Goal: Information Seeking & Learning: Find contact information

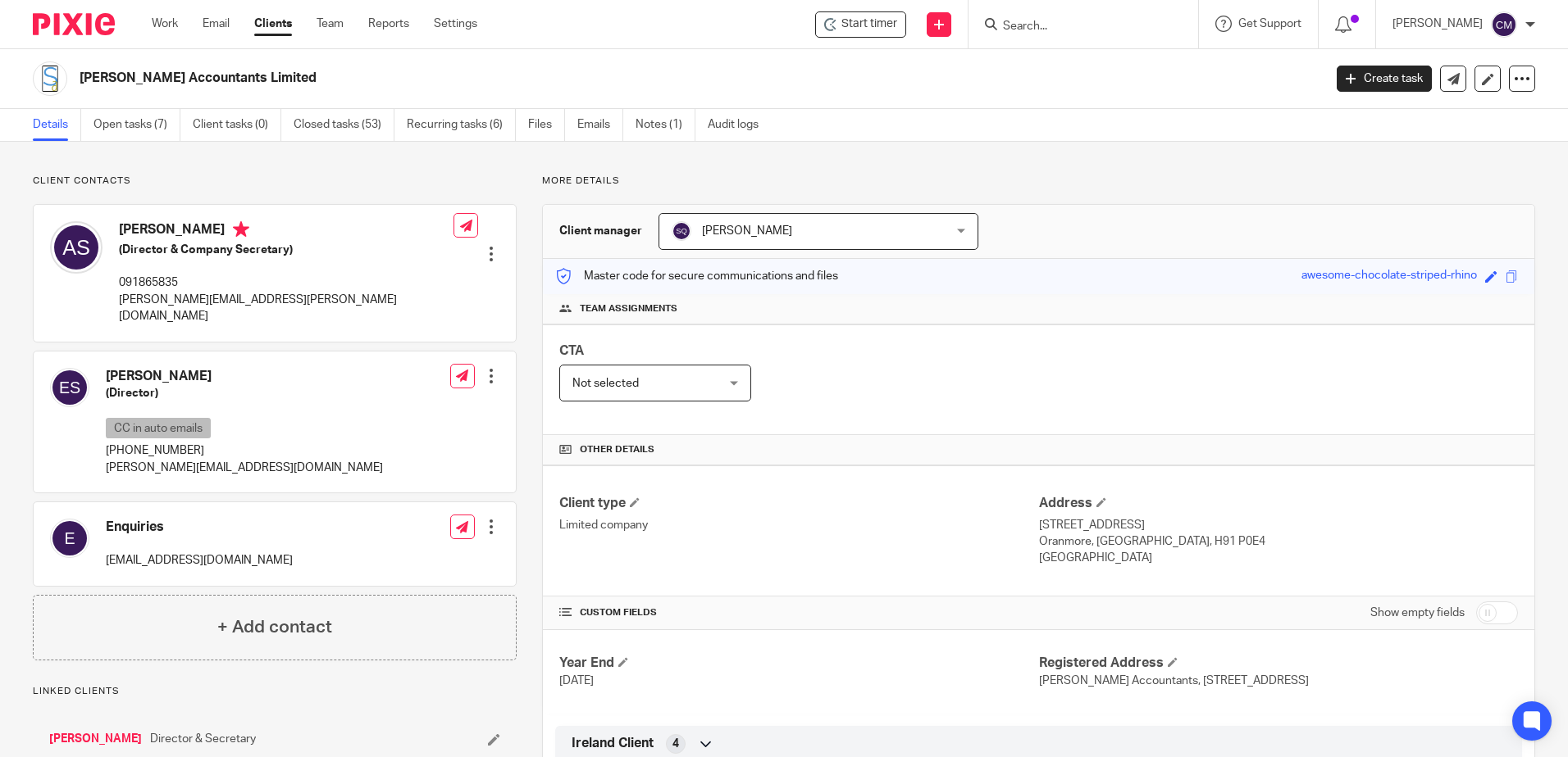
click at [1095, 25] on input "Search" at bounding box center [1074, 27] width 147 height 15
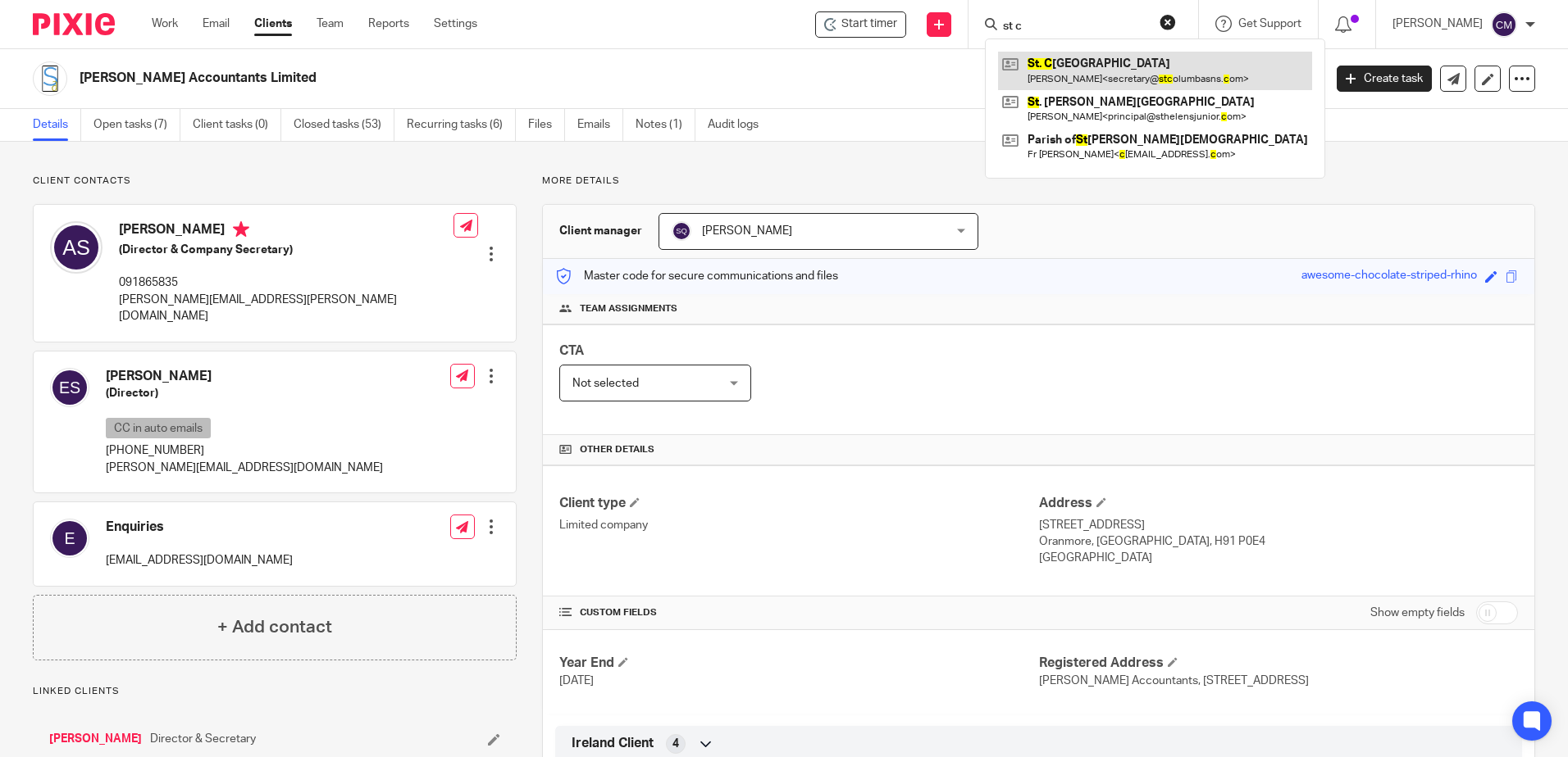
type input "st c"
click at [1091, 74] on link at bounding box center [1155, 69] width 314 height 37
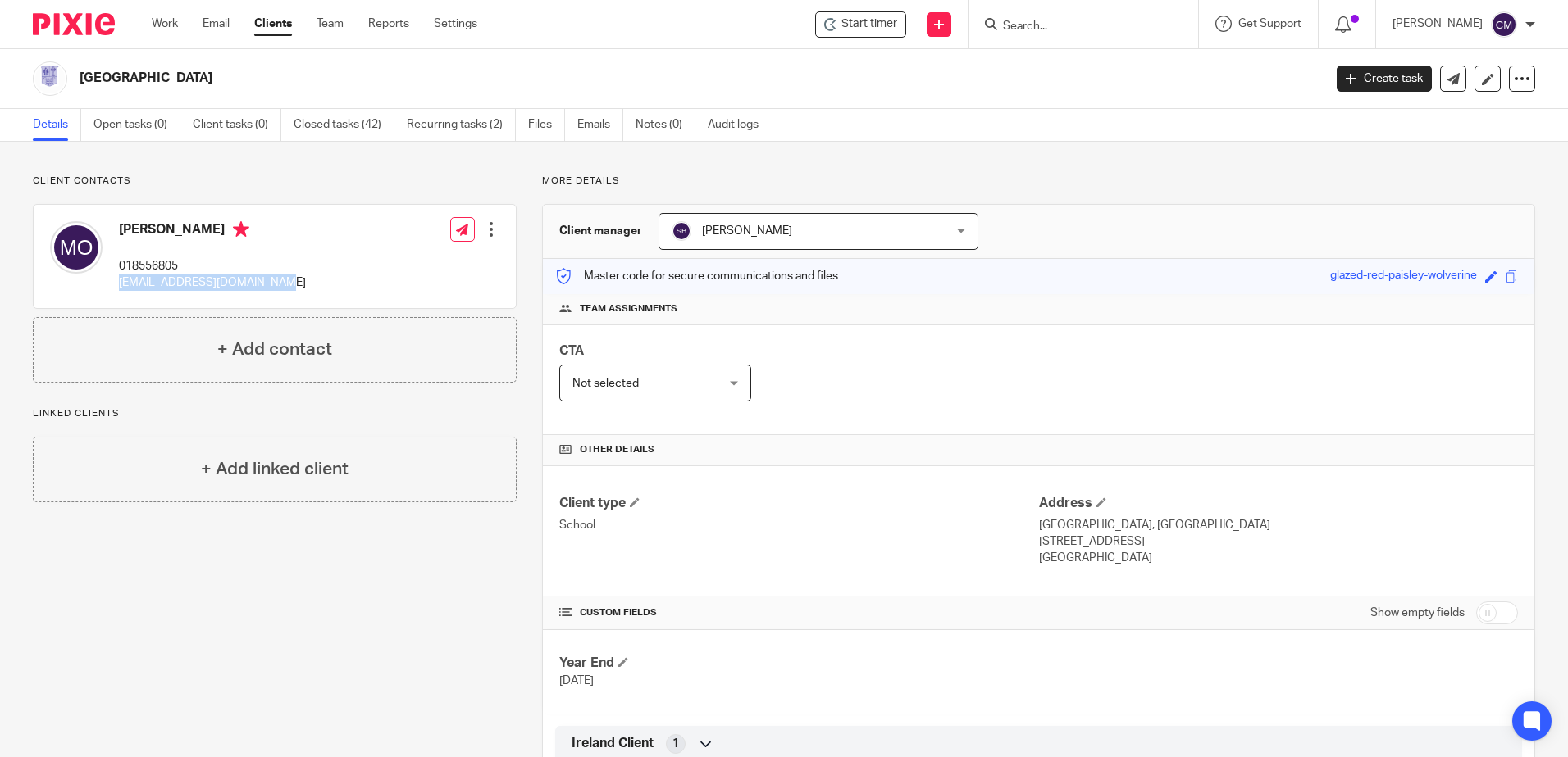
drag, startPoint x: 242, startPoint y: 285, endPoint x: 120, endPoint y: 283, distance: 122.0
click at [120, 283] on div "Mary O'Dea 018556805 secretary@stcolumbasns.com Edit contact Create client from…" at bounding box center [274, 256] width 482 height 103
copy p "secretary@stcolumbasns.com"
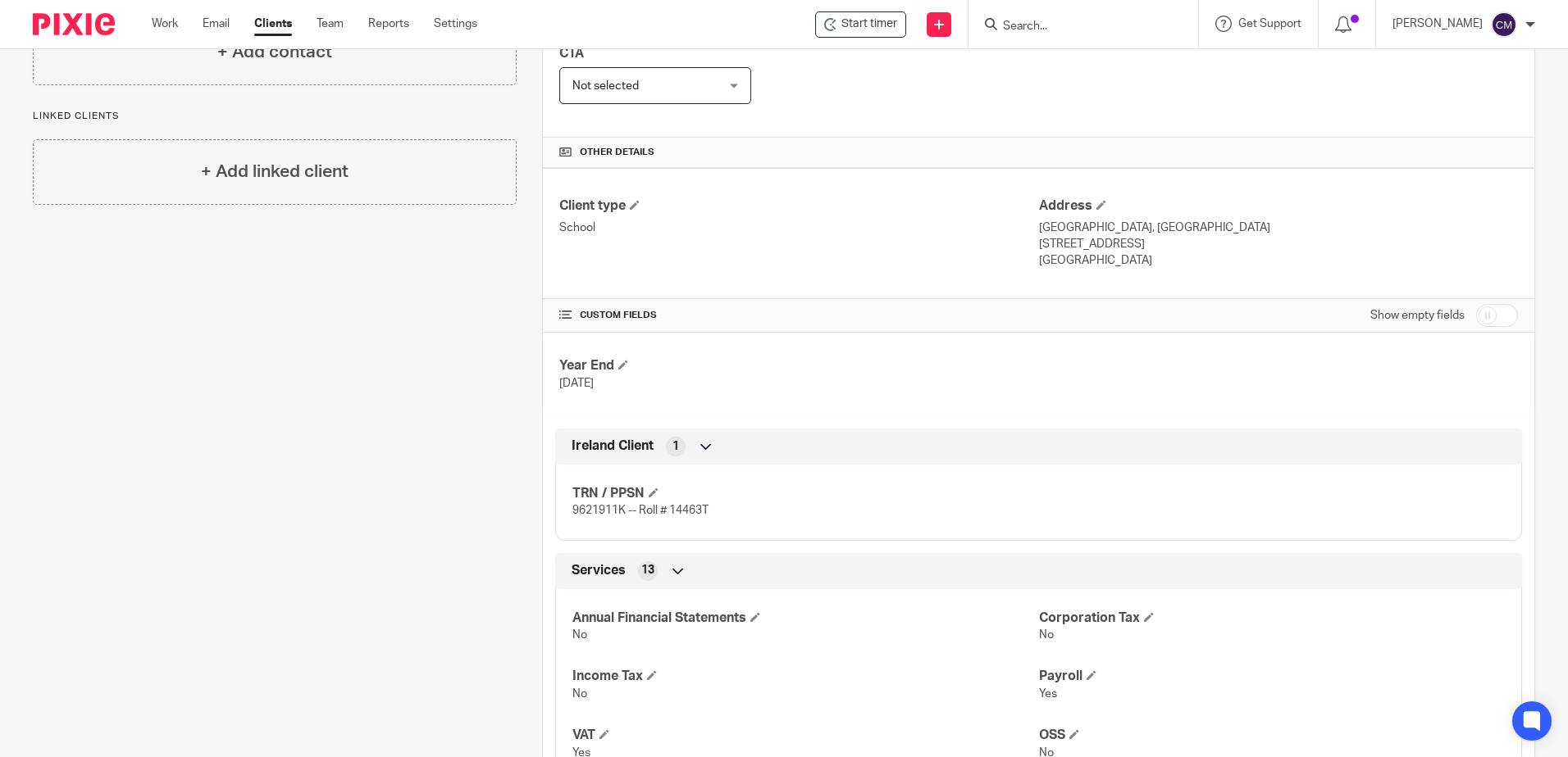
scroll to position [327, 0]
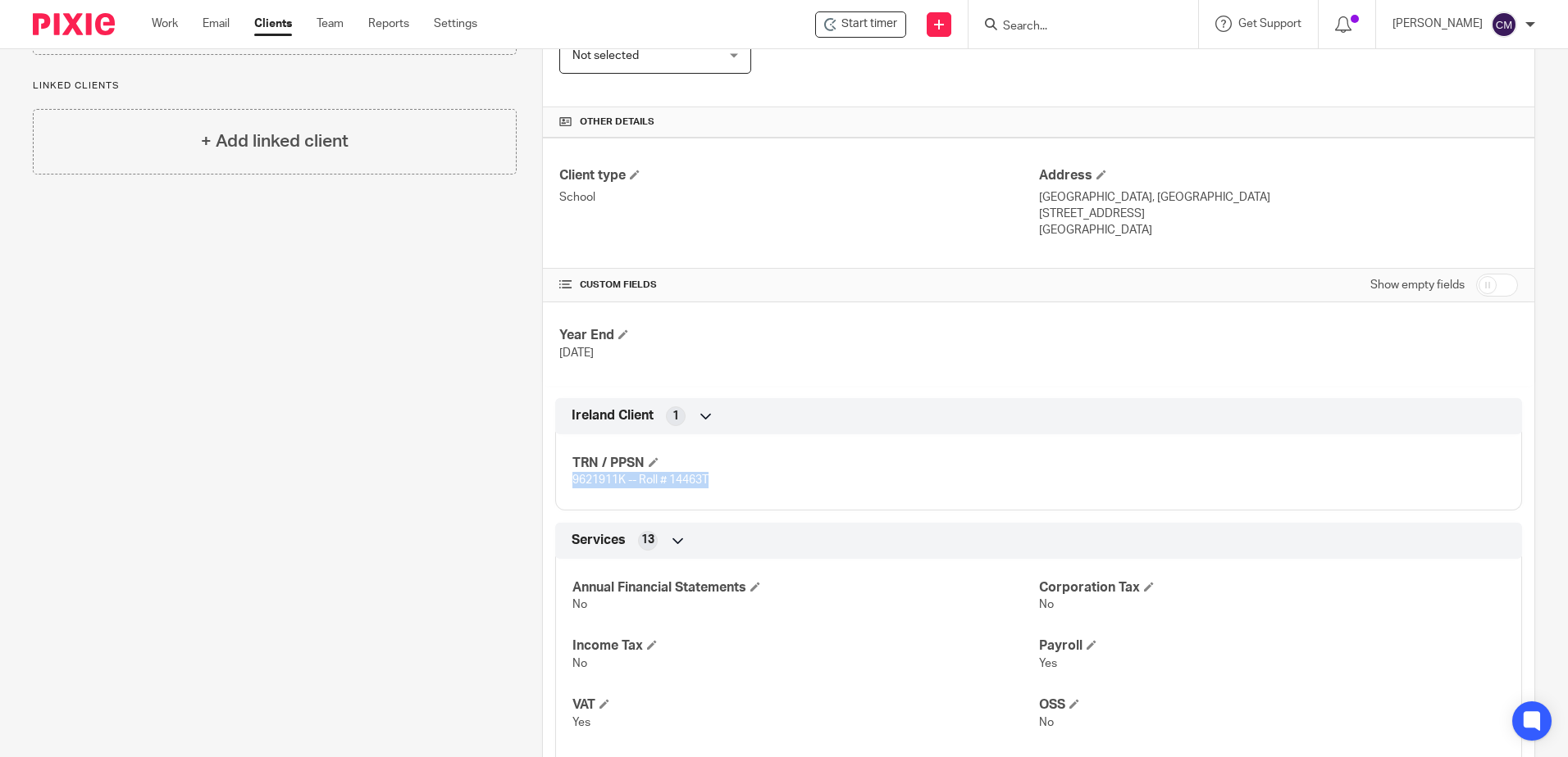
drag, startPoint x: 728, startPoint y: 477, endPoint x: 571, endPoint y: 485, distance: 157.2
click at [573, 485] on p "9621911K -- Roll # 14463T" at bounding box center [805, 480] width 466 height 16
drag, startPoint x: 572, startPoint y: 485, endPoint x: 581, endPoint y: 480, distance: 10.3
copy span "9621911K -- Roll # 14463T"
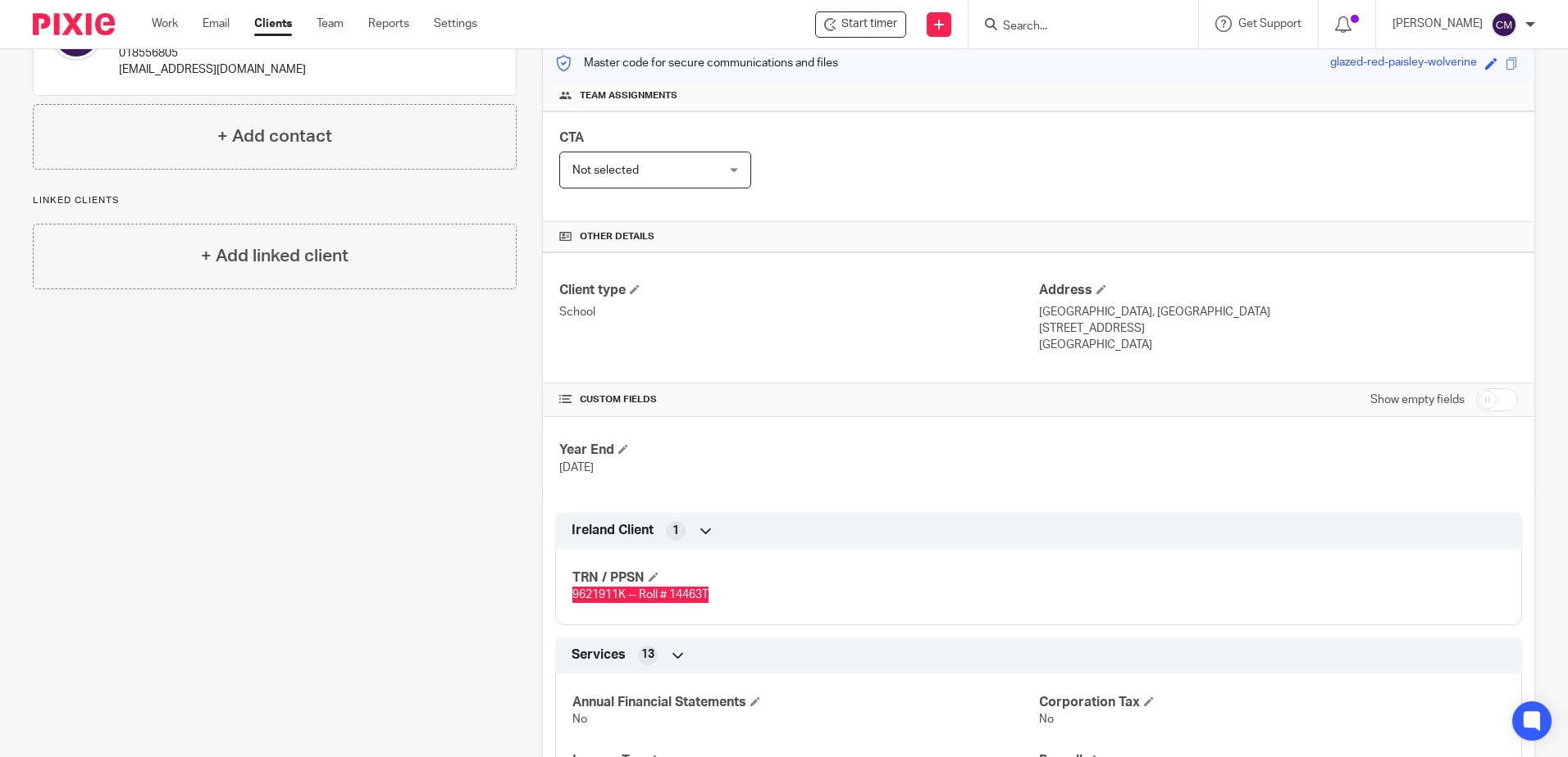
scroll to position [0, 0]
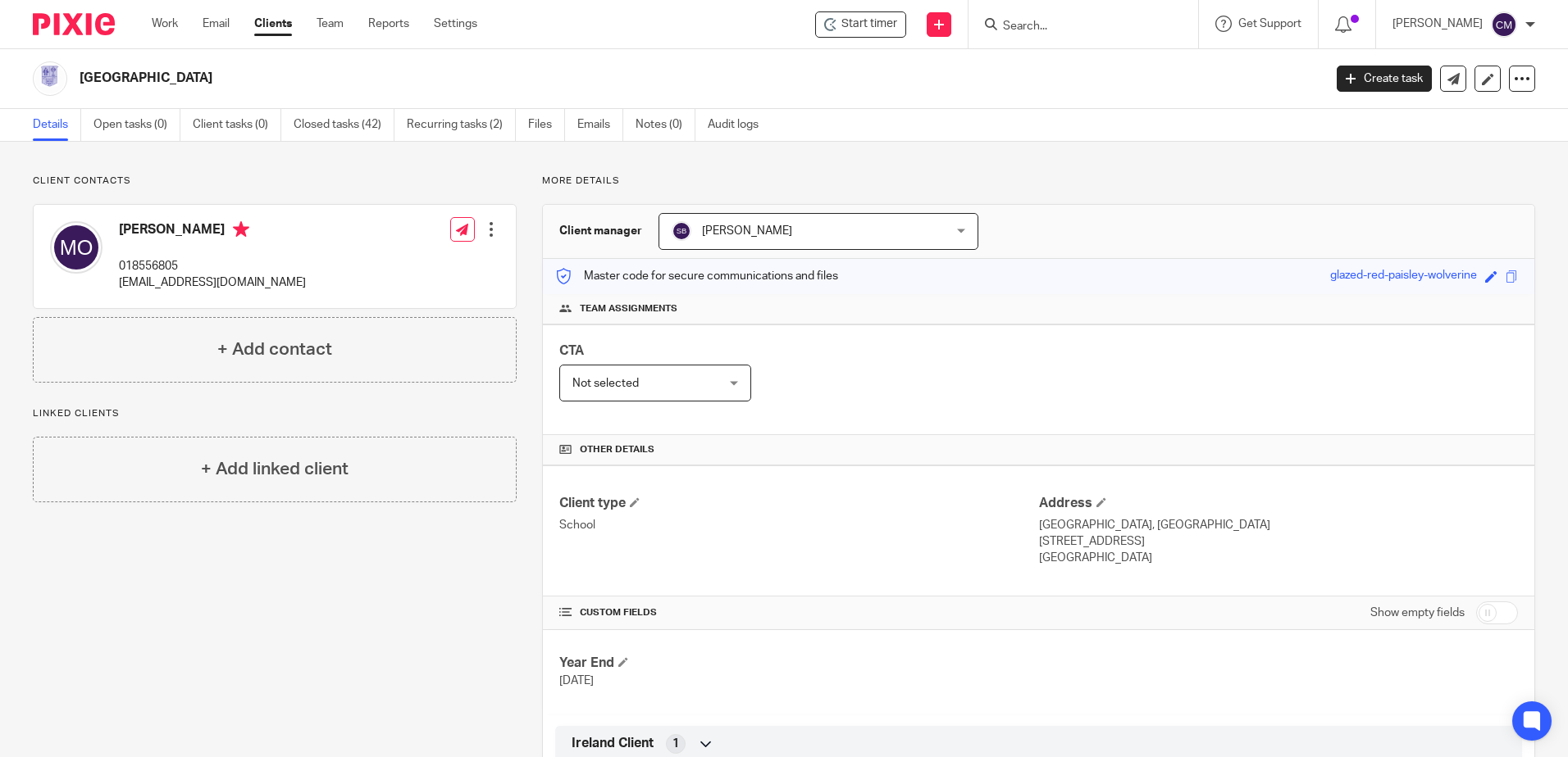
click at [1057, 20] on input "Search" at bounding box center [1074, 27] width 147 height 15
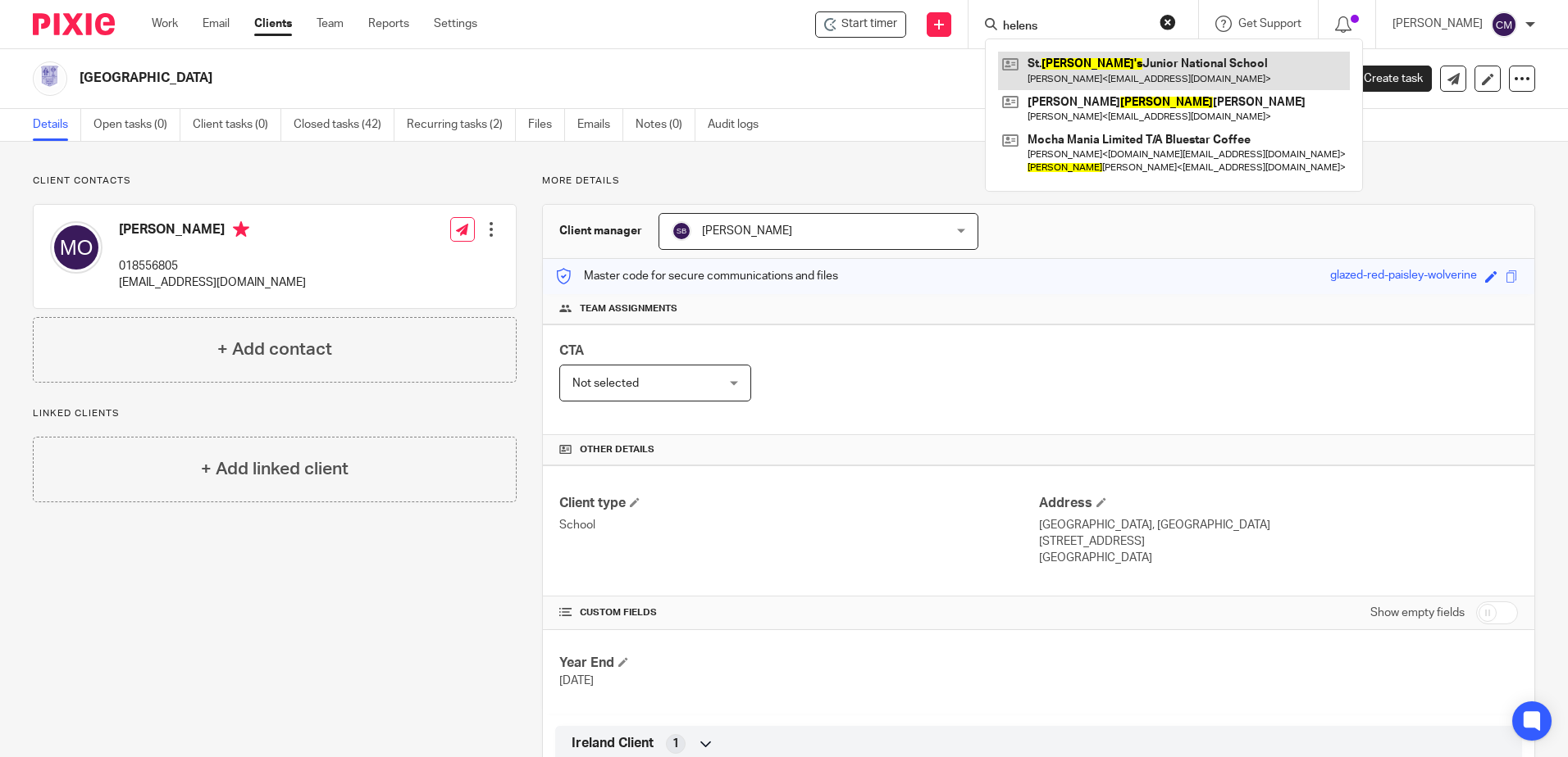
type input "helens"
click at [1128, 69] on link at bounding box center [1174, 69] width 351 height 37
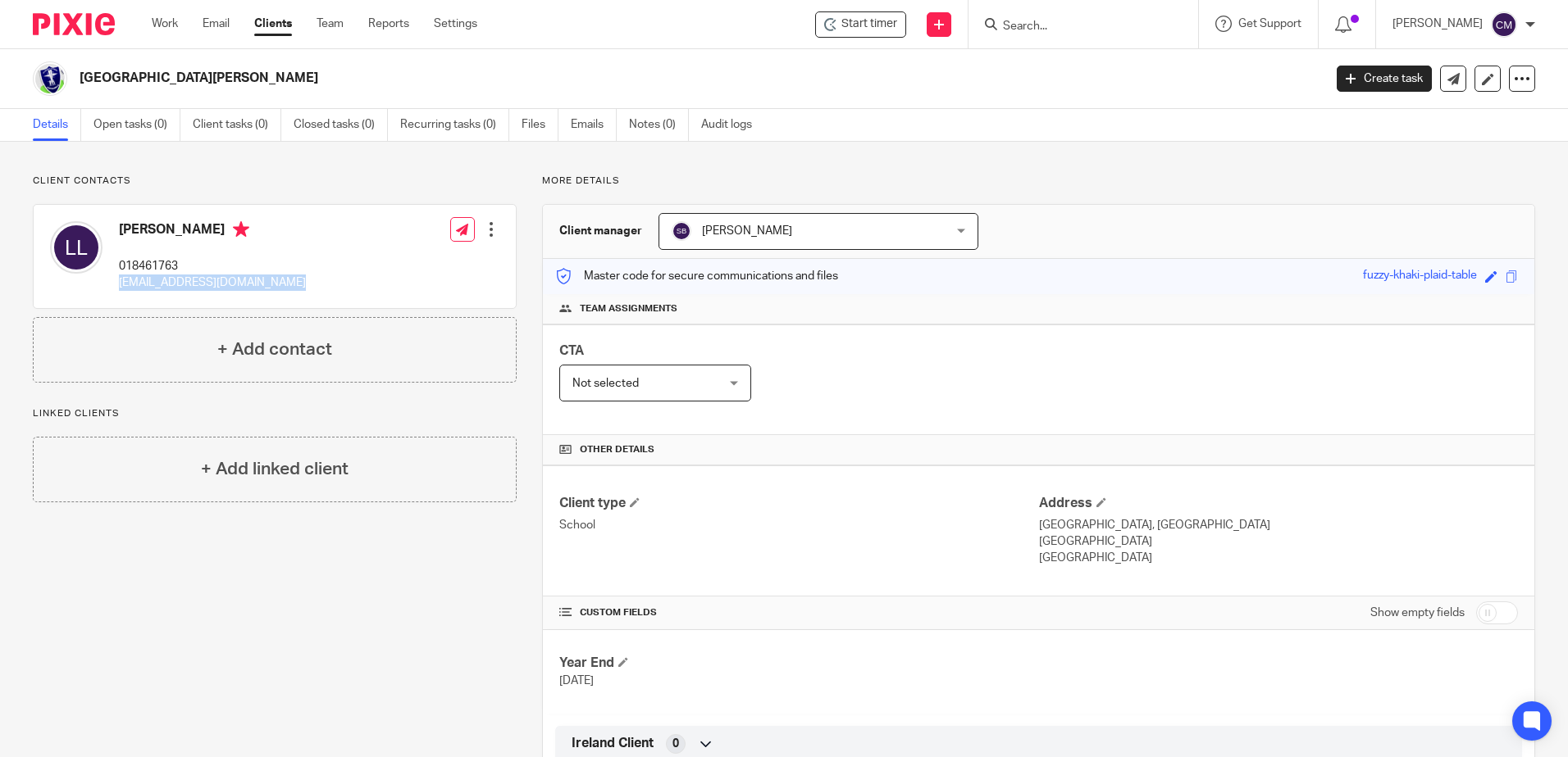
drag, startPoint x: 285, startPoint y: 283, endPoint x: 117, endPoint y: 288, distance: 168.1
click at [117, 288] on div "[PERSON_NAME] 018461763 [EMAIL_ADDRESS][DOMAIN_NAME] Edit contact Create client…" at bounding box center [274, 256] width 482 height 103
copy p "[EMAIL_ADDRESS][DOMAIN_NAME]"
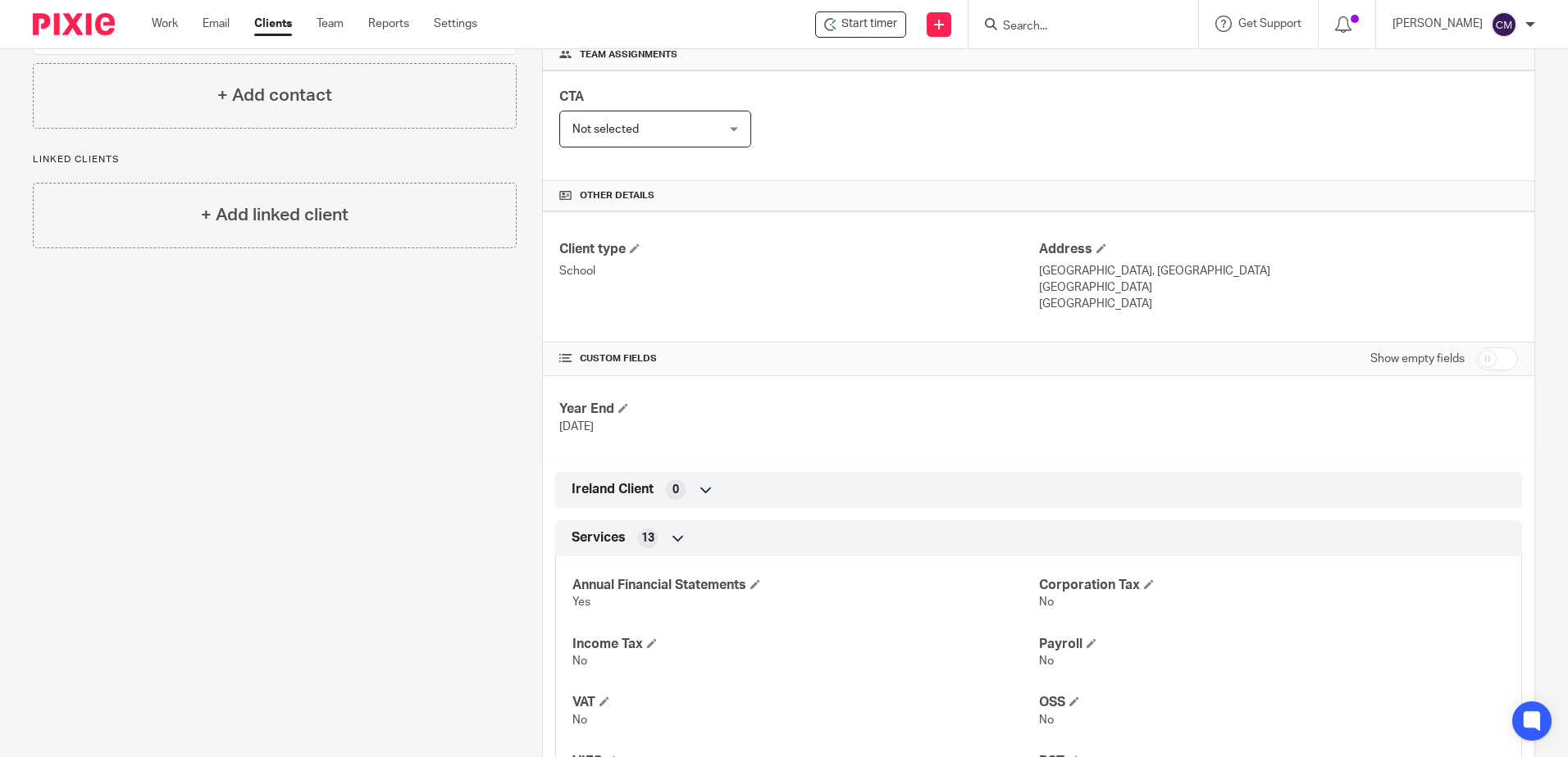
scroll to position [327, 0]
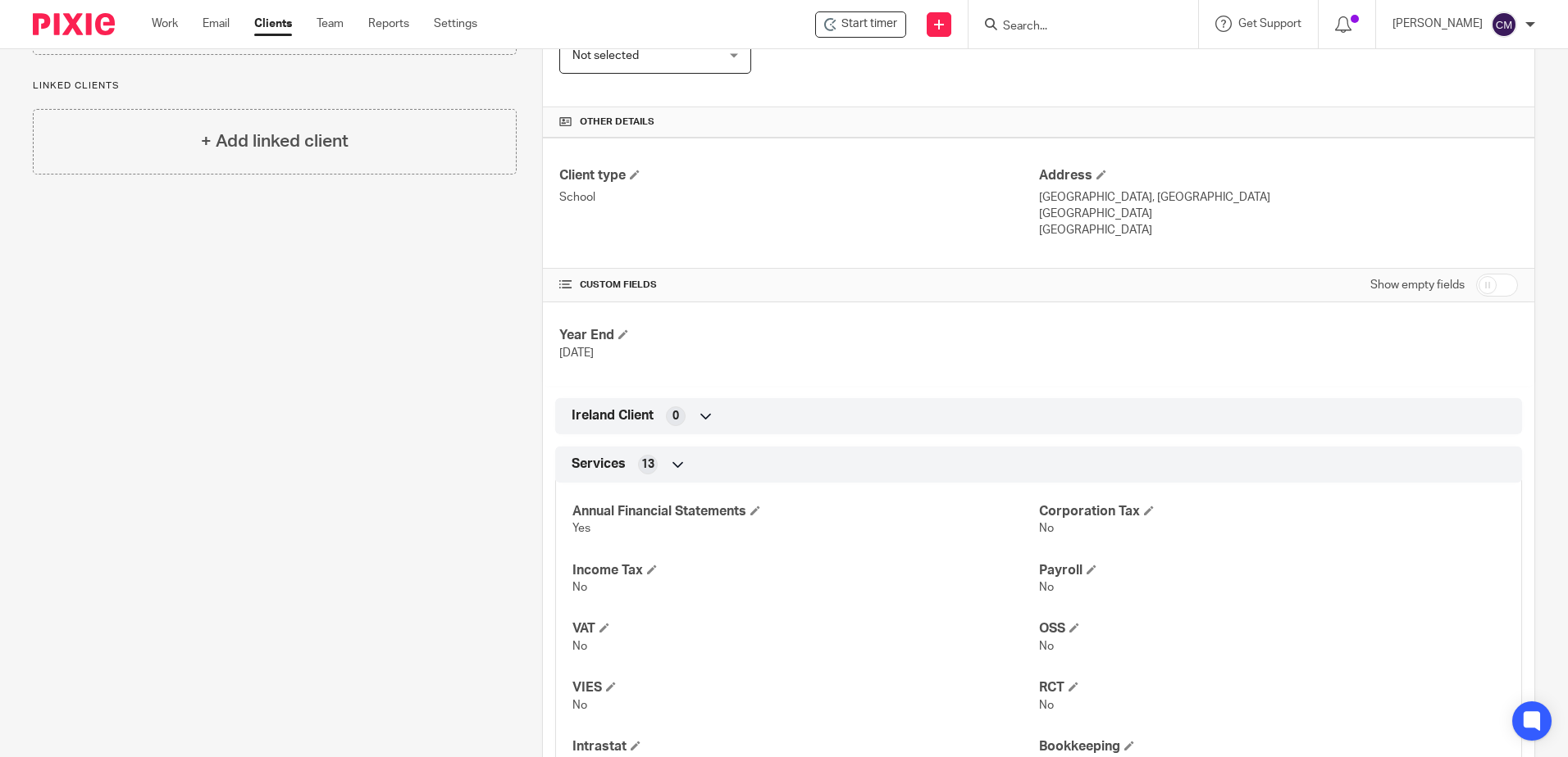
click at [1485, 287] on input "checkbox" at bounding box center [1497, 284] width 42 height 23
checkbox input "true"
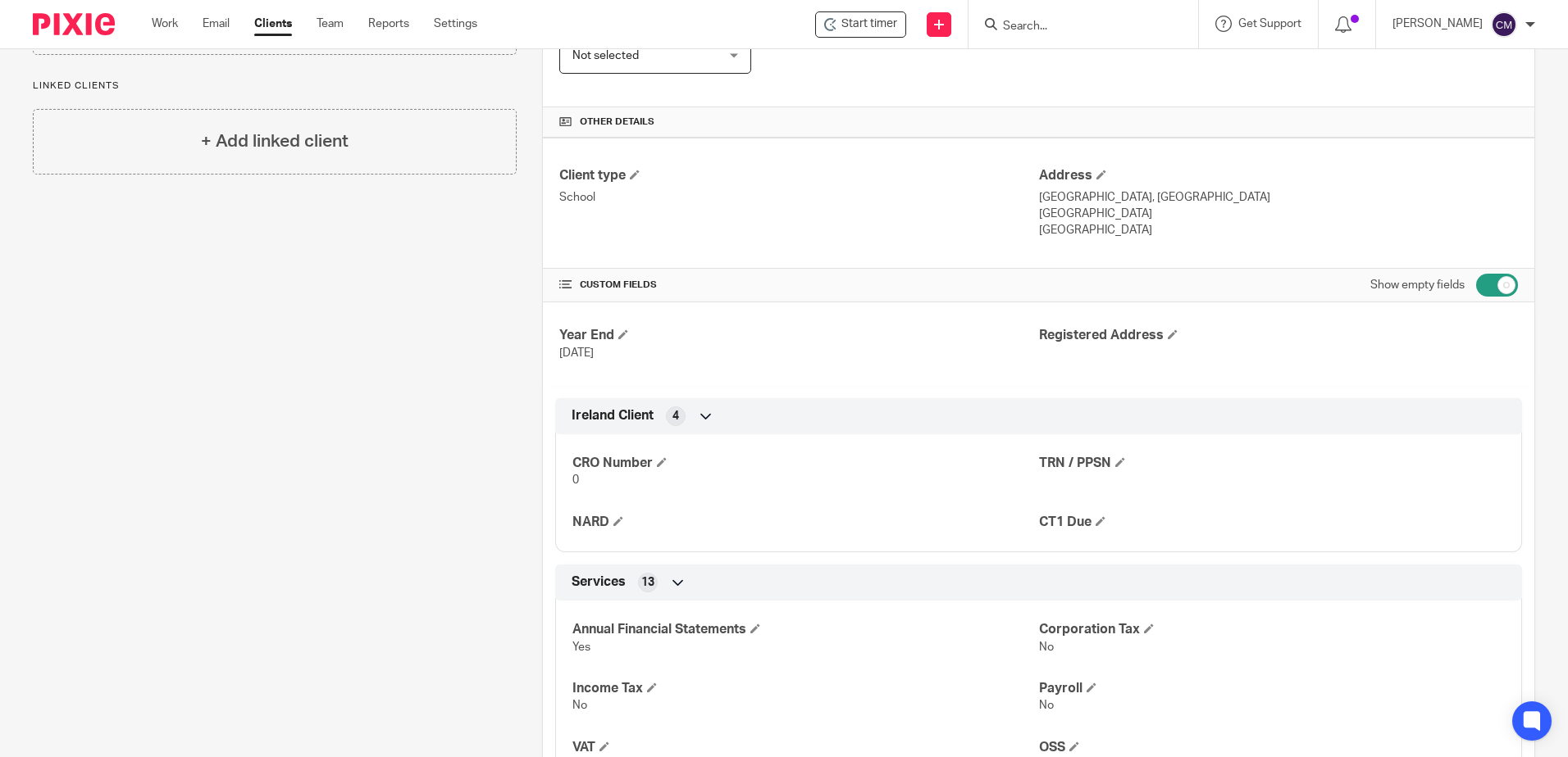
scroll to position [0, 0]
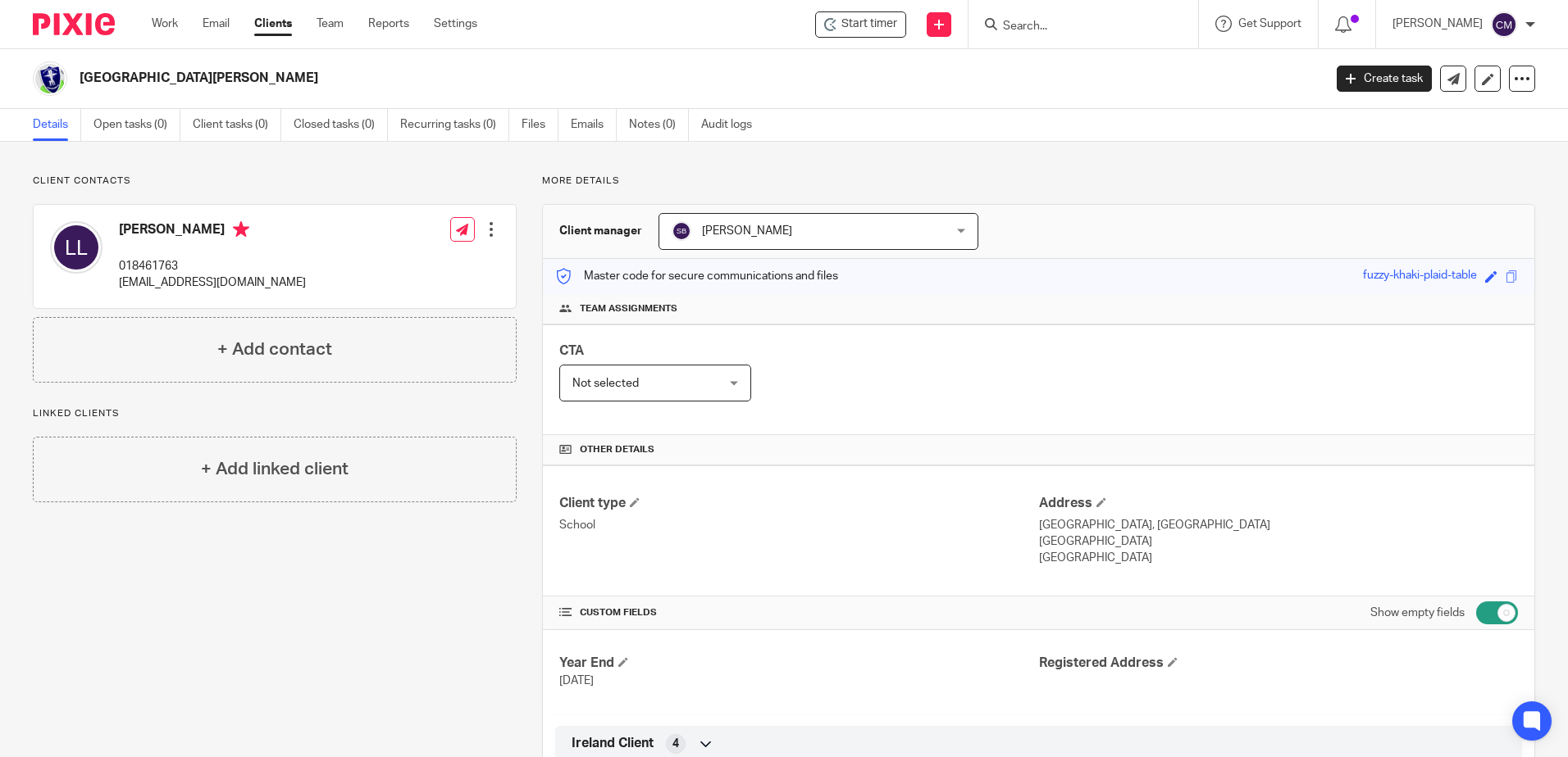
click at [1138, 35] on form at bounding box center [1088, 24] width 175 height 20
click at [1104, 21] on input "Search" at bounding box center [1074, 27] width 147 height 15
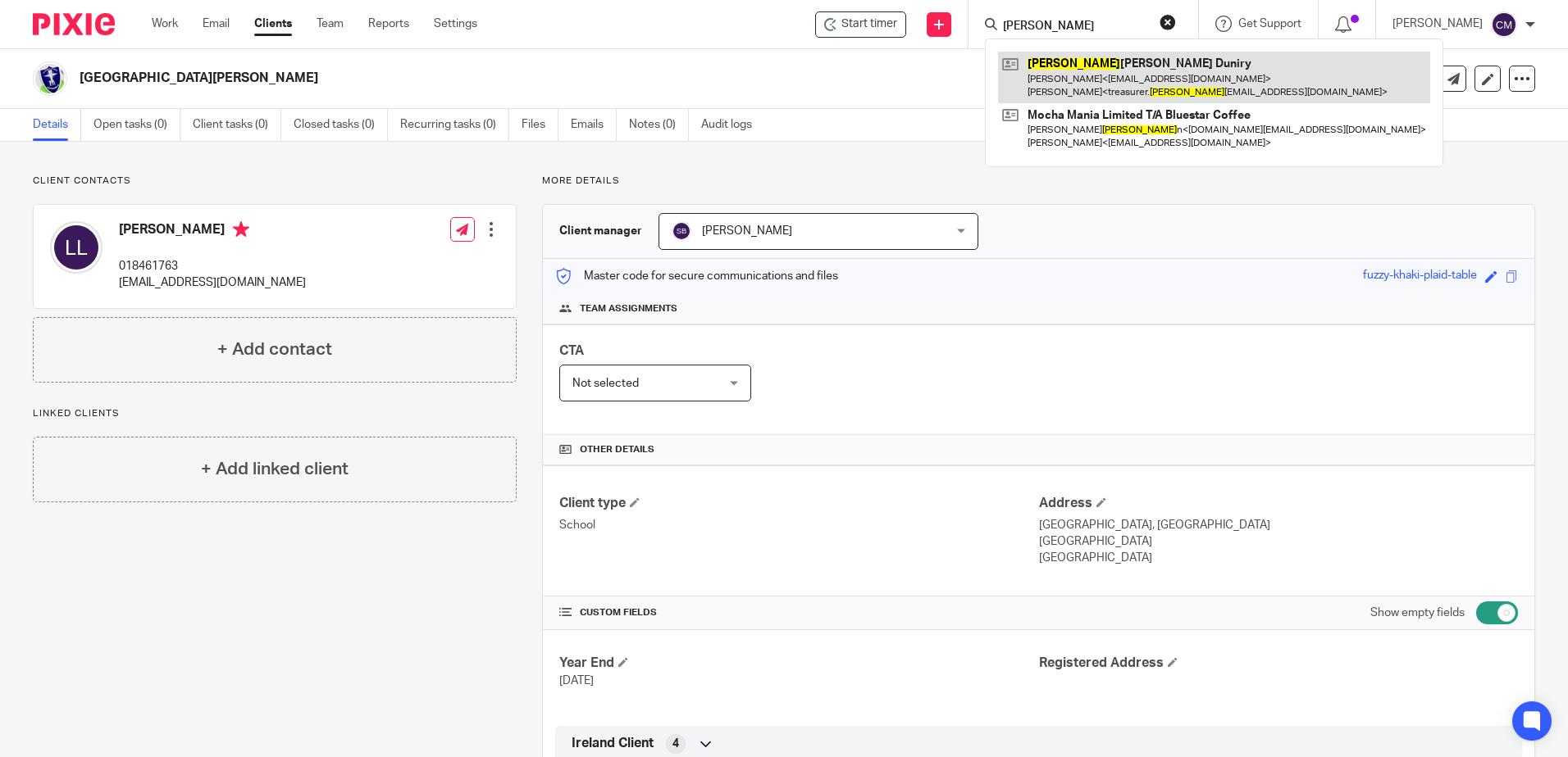
type input "tyna"
click at [1128, 71] on link at bounding box center [1214, 77] width 432 height 51
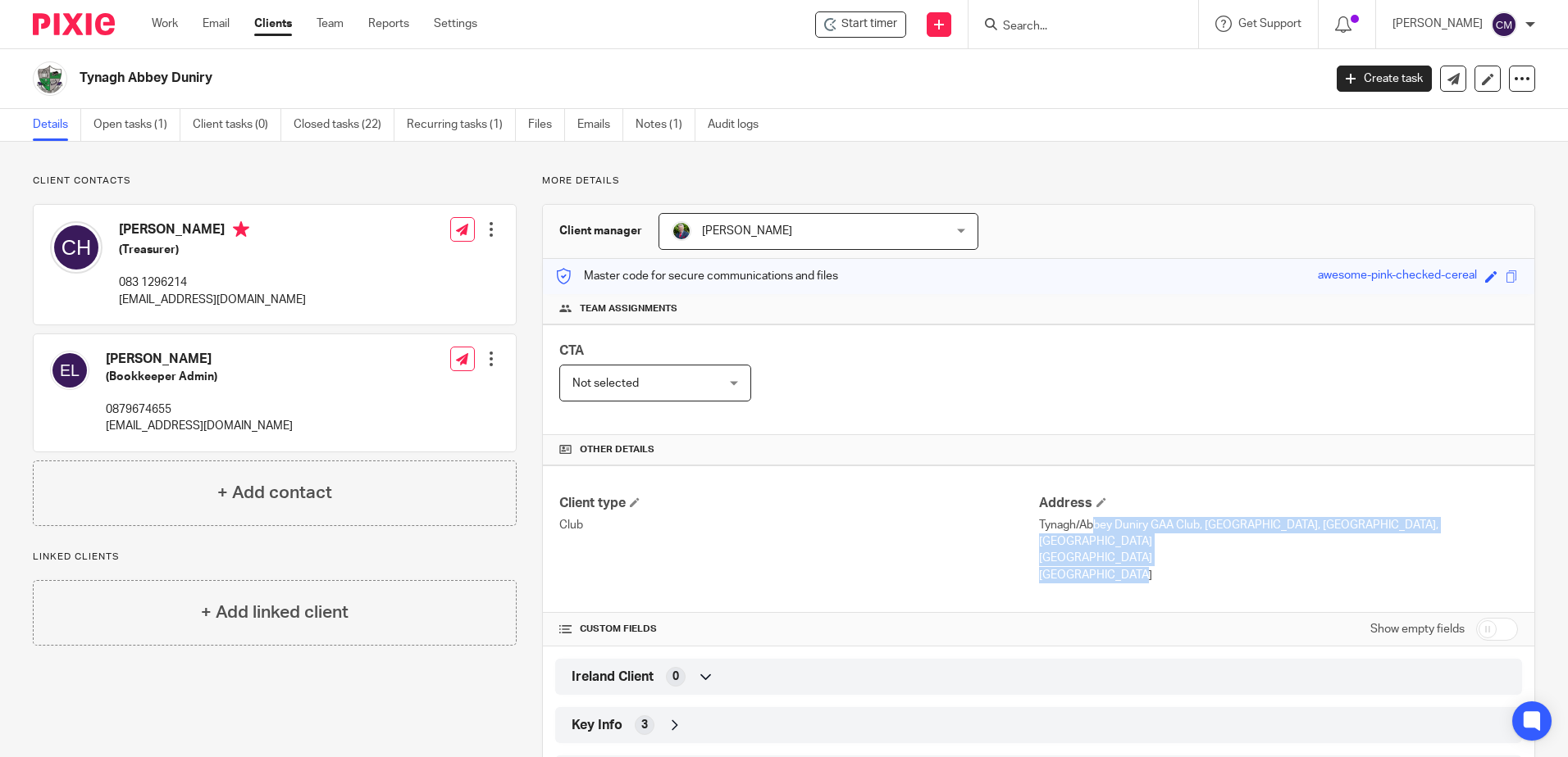
drag, startPoint x: 1084, startPoint y: 563, endPoint x: 1031, endPoint y: 528, distance: 63.5
click at [1031, 528] on div "Client type Club Address Tynagh/Abbey Duniry GAA Club, Clooncastle, Kylebrack, …" at bounding box center [1037, 538] width 991 height 147
copy div "Tynagh/Abbey Duniry GAA Club, Clooncastle, Kylebrack, Loughrea Galway Ireland"
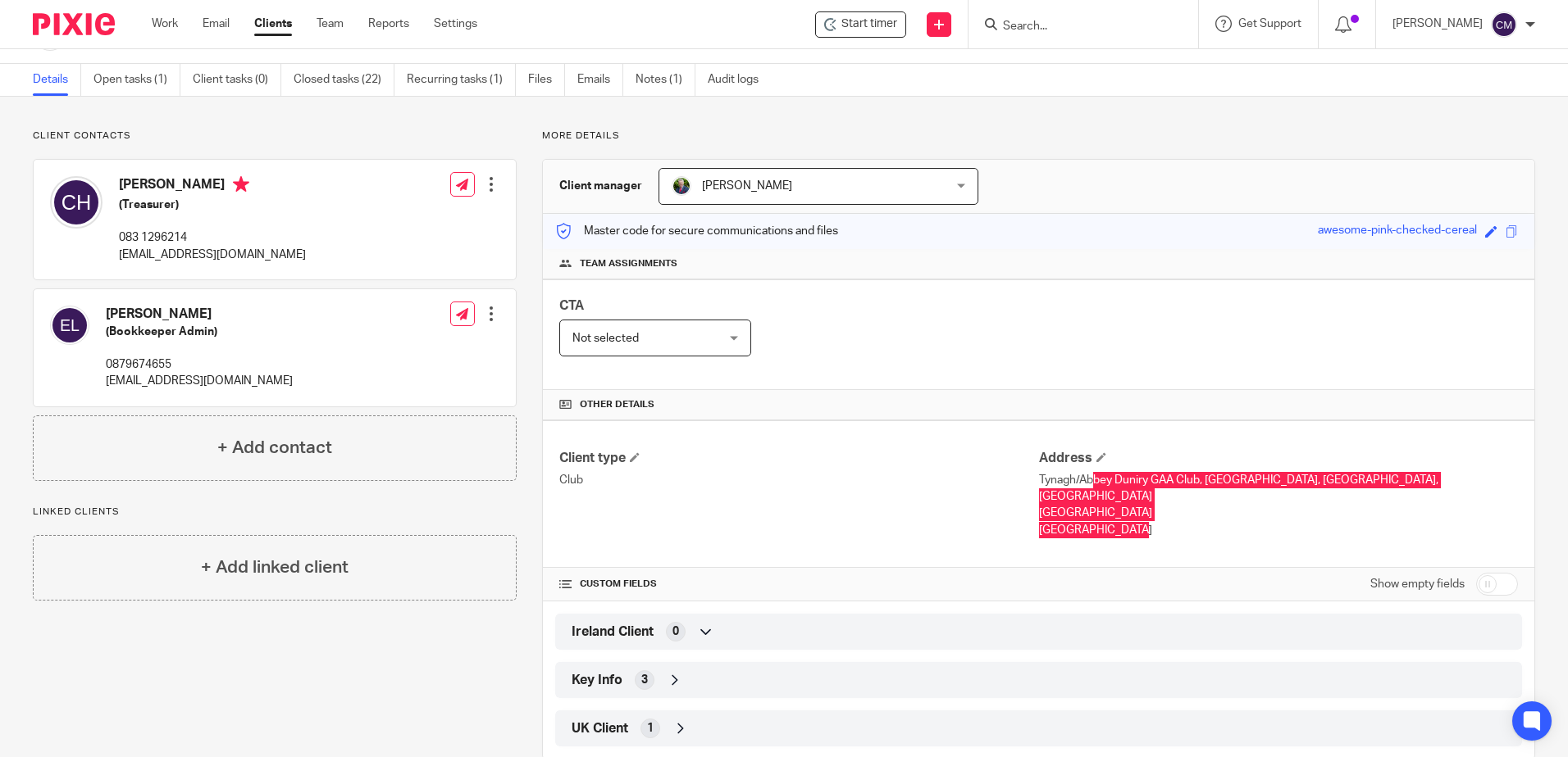
scroll to position [64, 0]
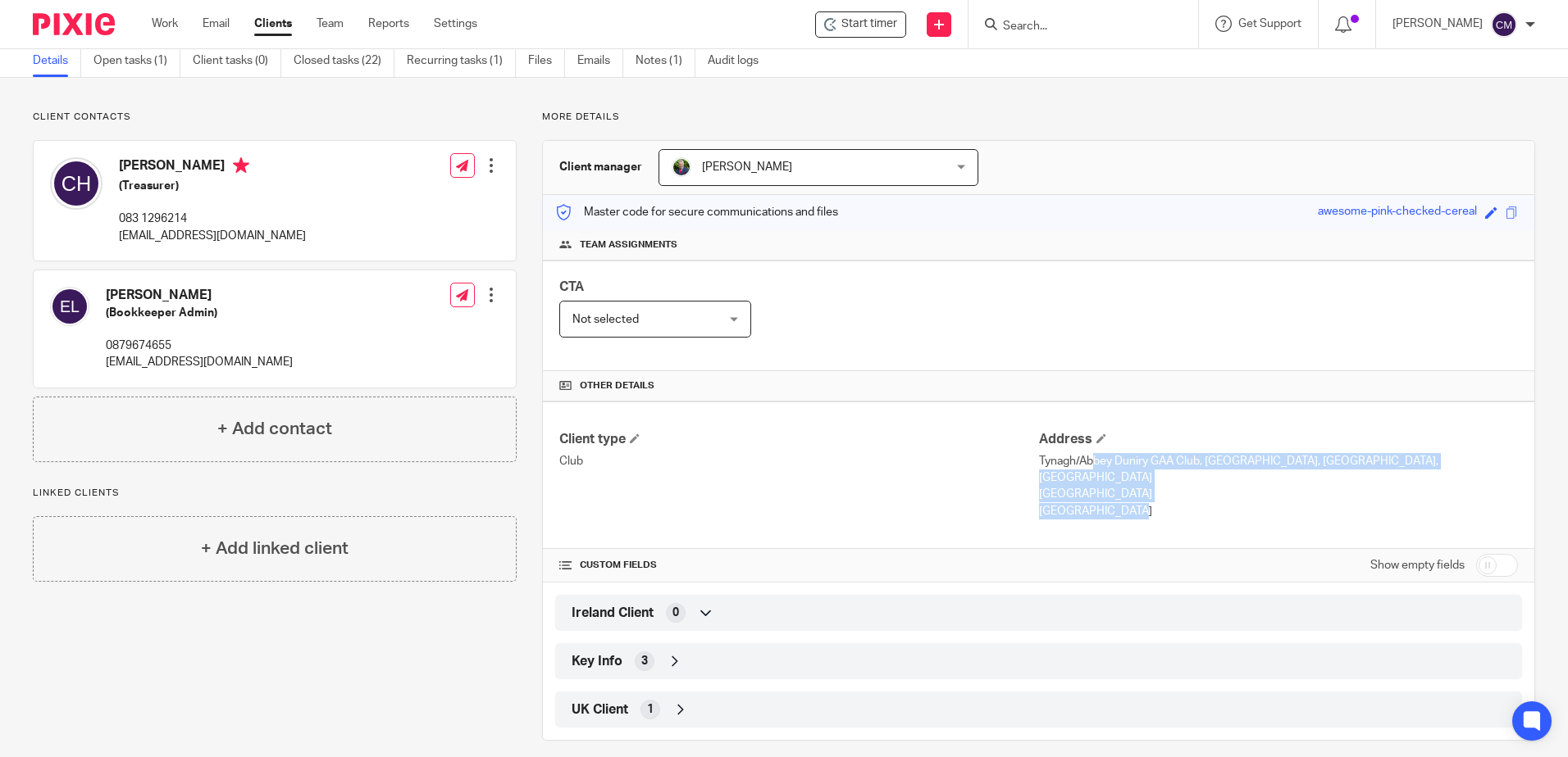
click at [1483, 560] on input "checkbox" at bounding box center [1497, 565] width 42 height 23
checkbox input "true"
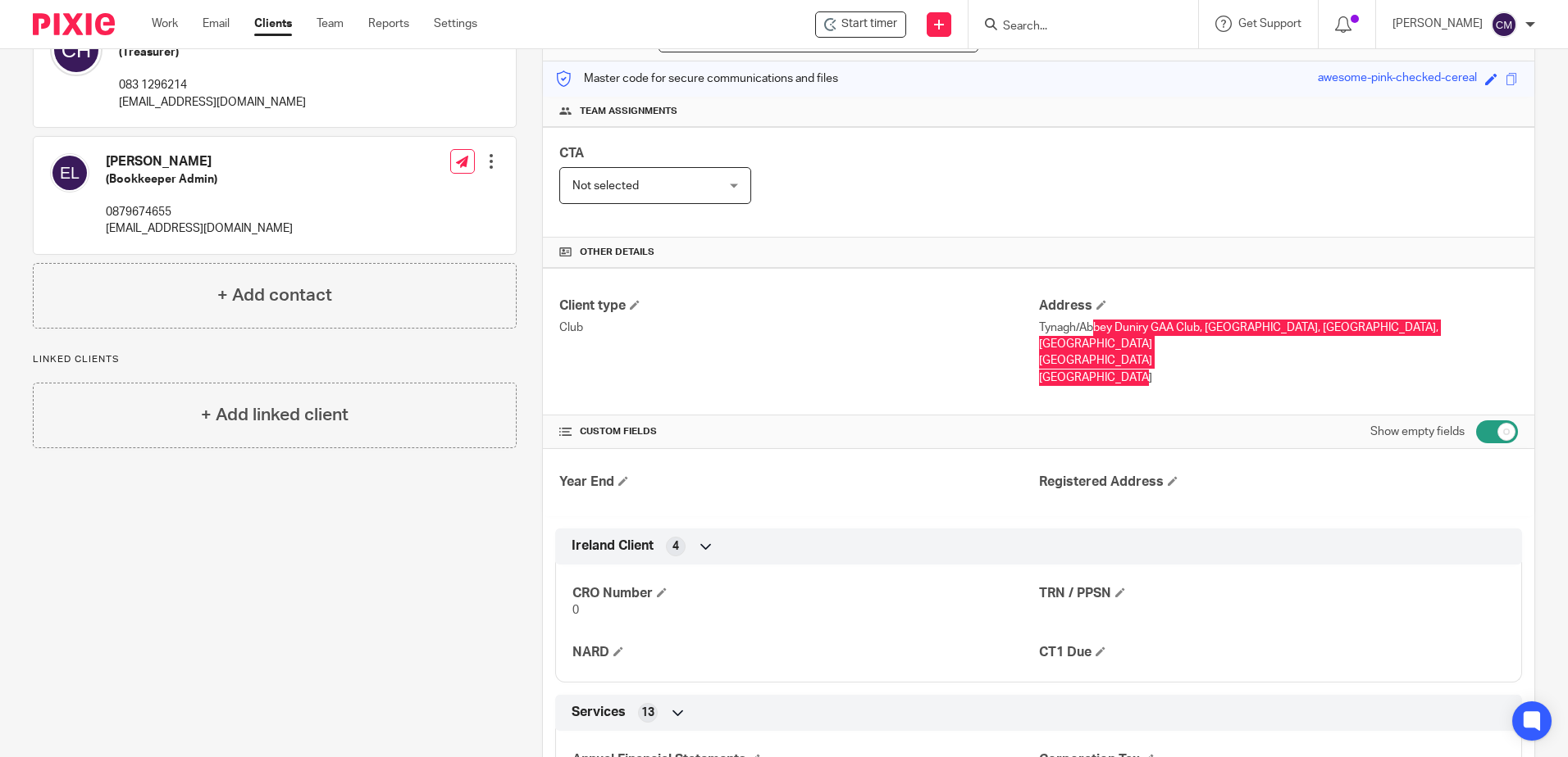
scroll to position [0, 0]
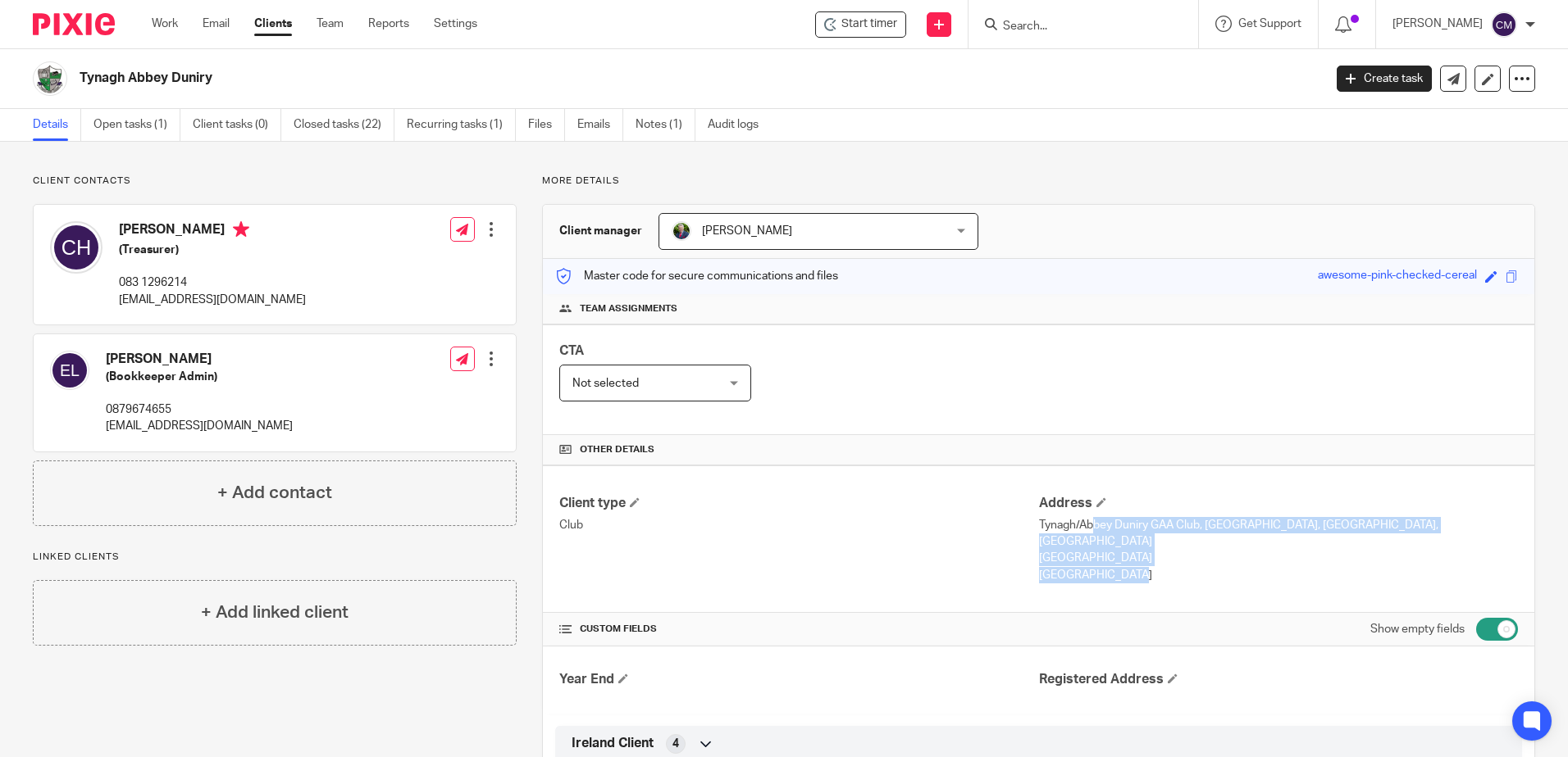
drag, startPoint x: 357, startPoint y: 307, endPoint x: 114, endPoint y: 304, distance: 243.0
click at [114, 304] on div "Carmel Hooban (Treasurer) 083 1296214 treasurer.tynaghabbeyduniry.galway@gaa.ie…" at bounding box center [274, 264] width 482 height 120
drag, startPoint x: 114, startPoint y: 304, endPoint x: 134, endPoint y: 300, distance: 20.4
copy p "treasurer.tynaghabbeyduniry.galway@gaa.ie"
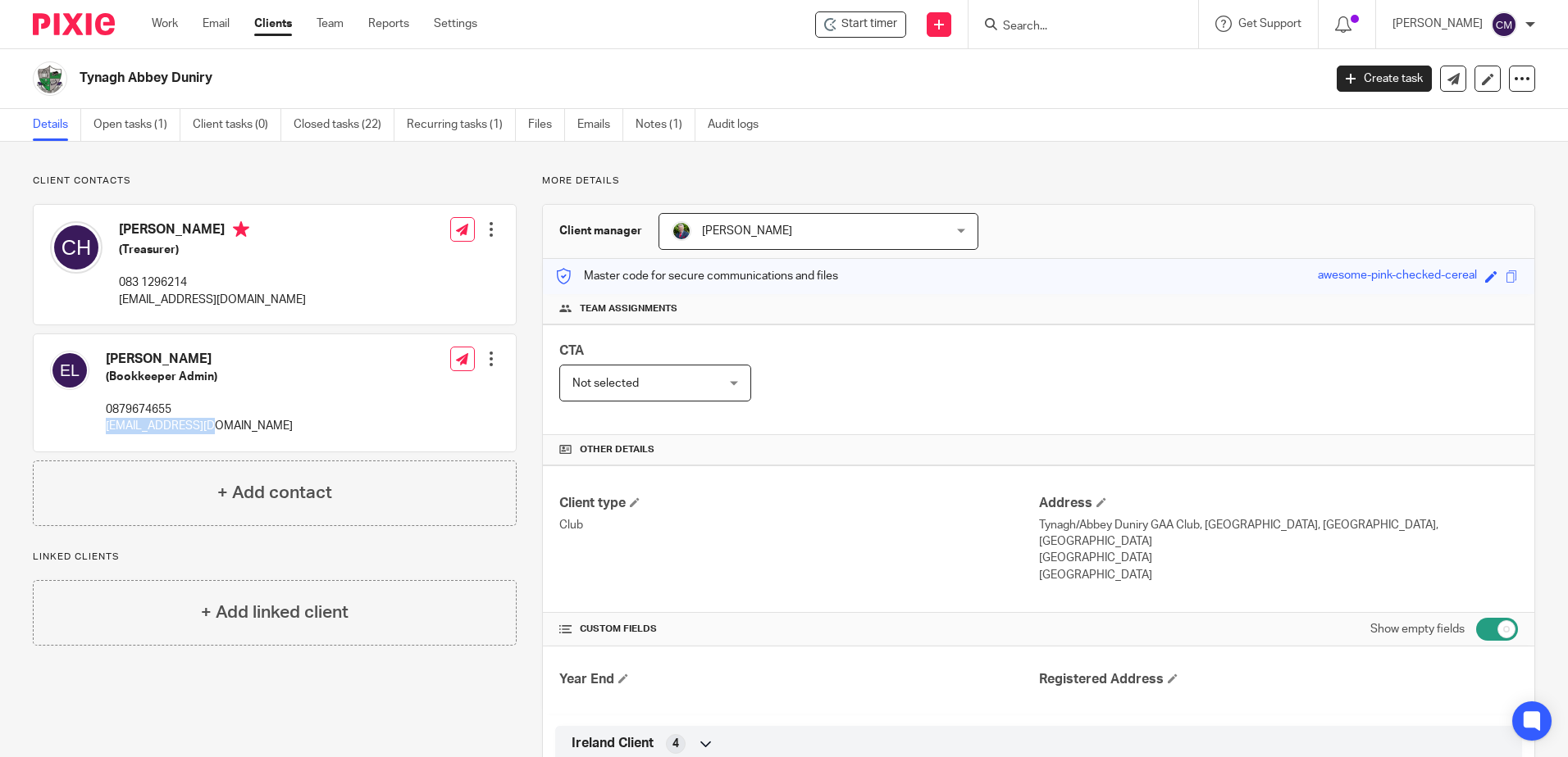
drag, startPoint x: 252, startPoint y: 423, endPoint x: 108, endPoint y: 425, distance: 144.0
click at [108, 425] on div "Enda Layng (Bookkeeper Admin) 0879674655 admin@tad-gaa.com Edit contact Create …" at bounding box center [274, 393] width 482 height 117
copy p "admin@tad-gaa.com"
click at [1036, 20] on input "Search" at bounding box center [1074, 27] width 147 height 15
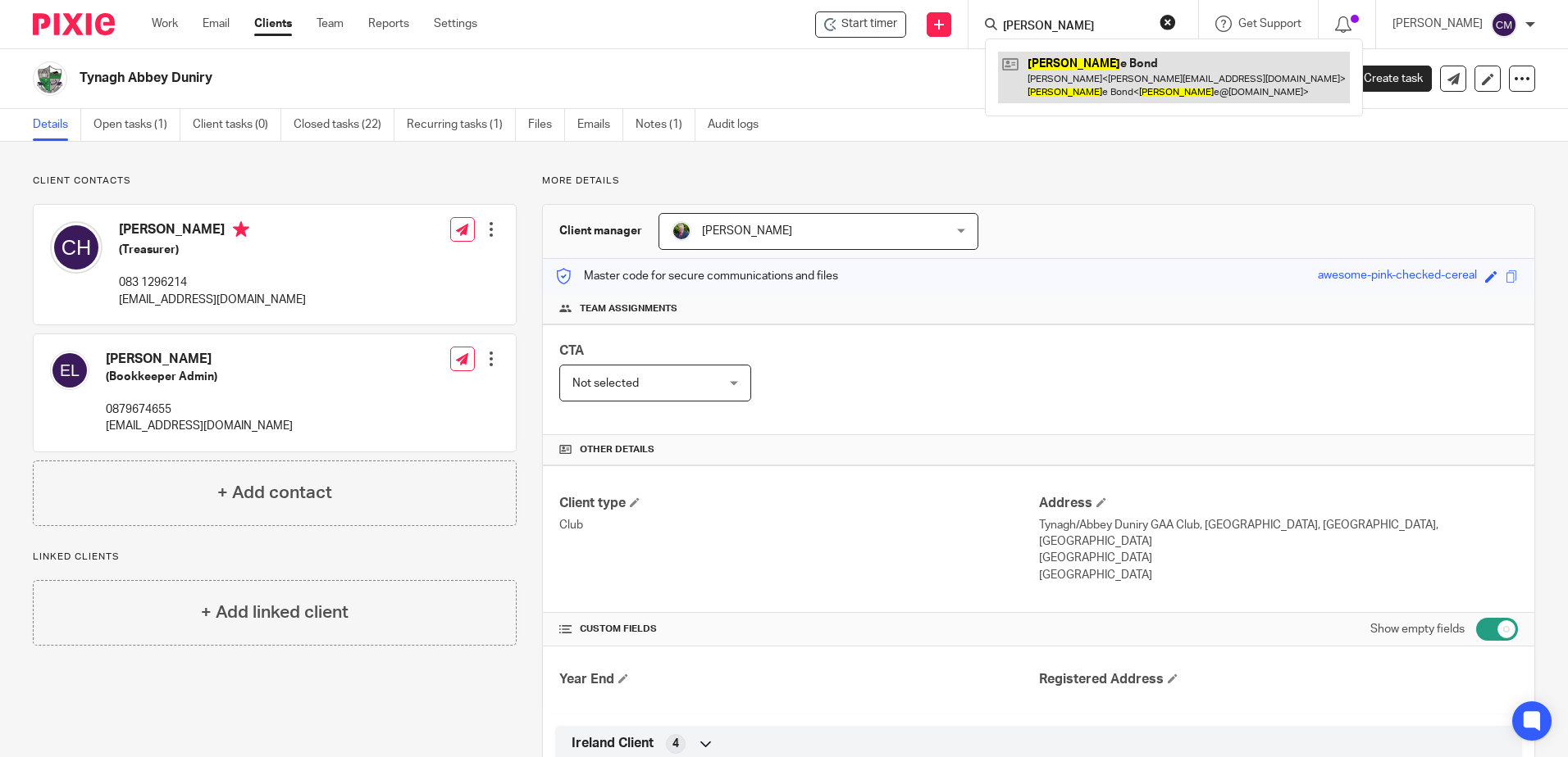
type input "valeri"
click at [1043, 83] on link at bounding box center [1174, 77] width 351 height 51
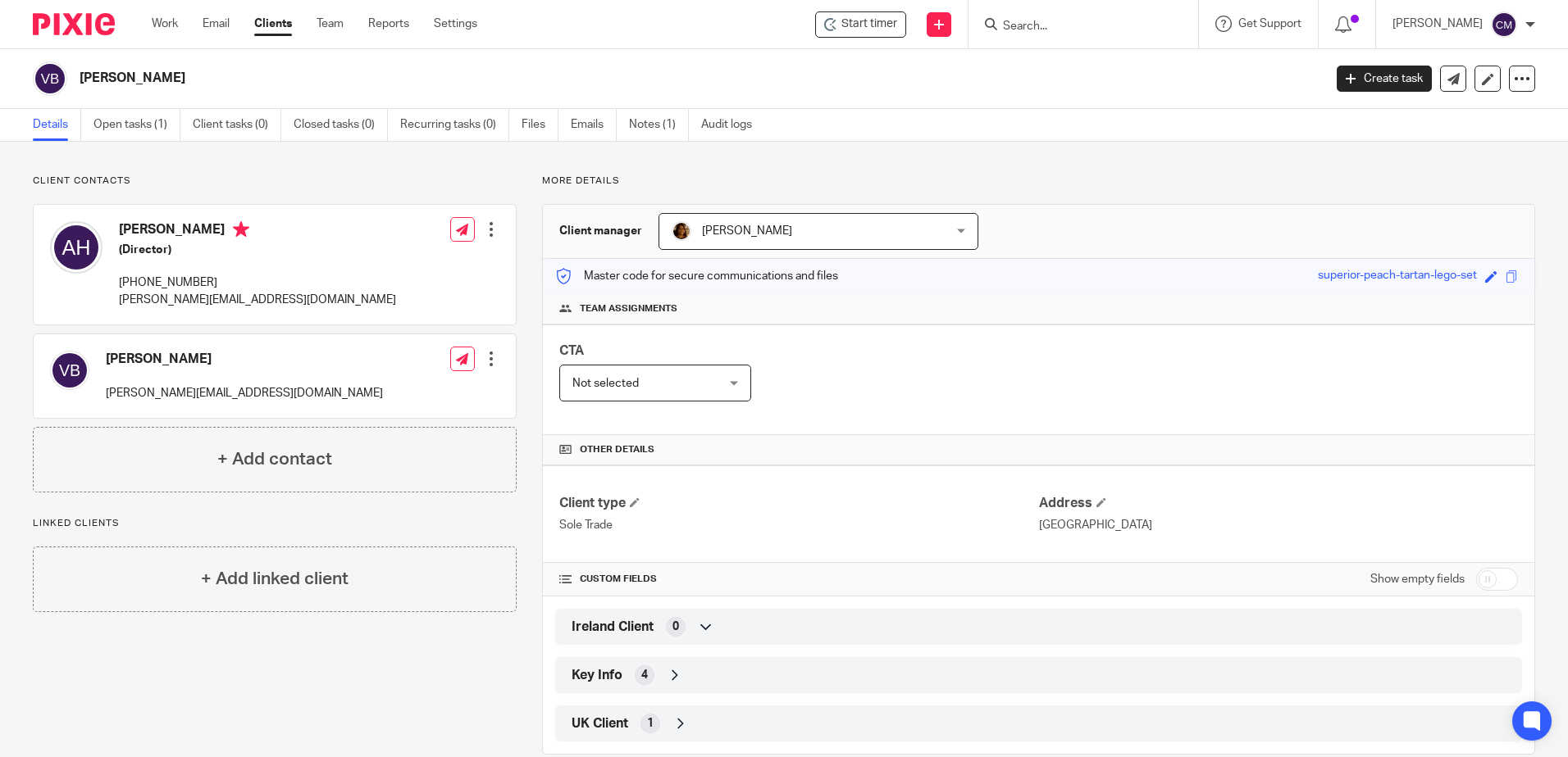
click at [1199, 73] on div "[PERSON_NAME]" at bounding box center [695, 78] width 1232 height 17
click at [1097, 501] on span at bounding box center [1101, 502] width 10 height 10
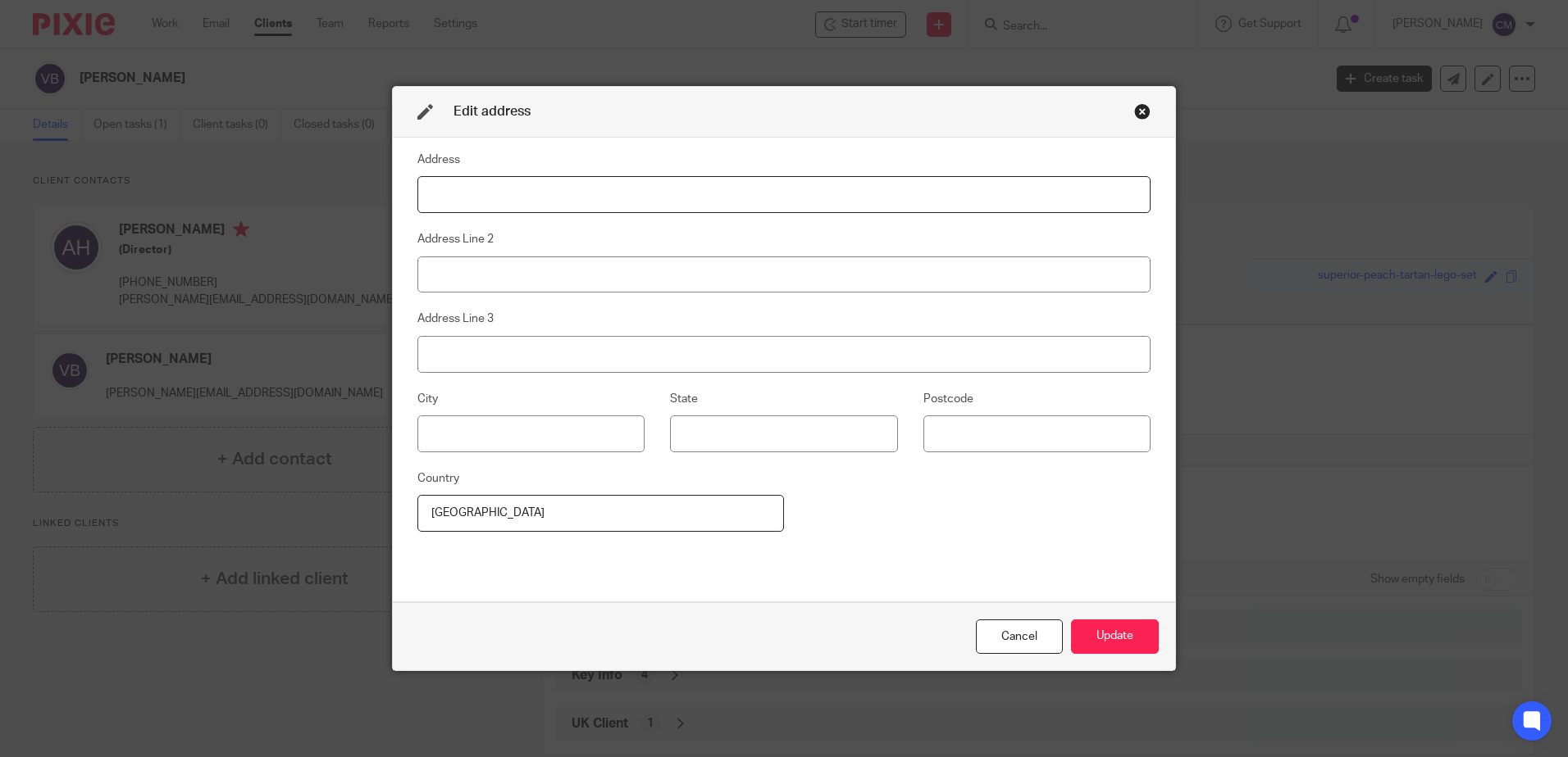
click at [673, 187] on input at bounding box center [783, 195] width 733 height 37
type input "19 Liam Lynch Park"
type input "Glasheen"
type input "Cork"
click at [1099, 648] on button "Update" at bounding box center [1114, 637] width 88 height 36
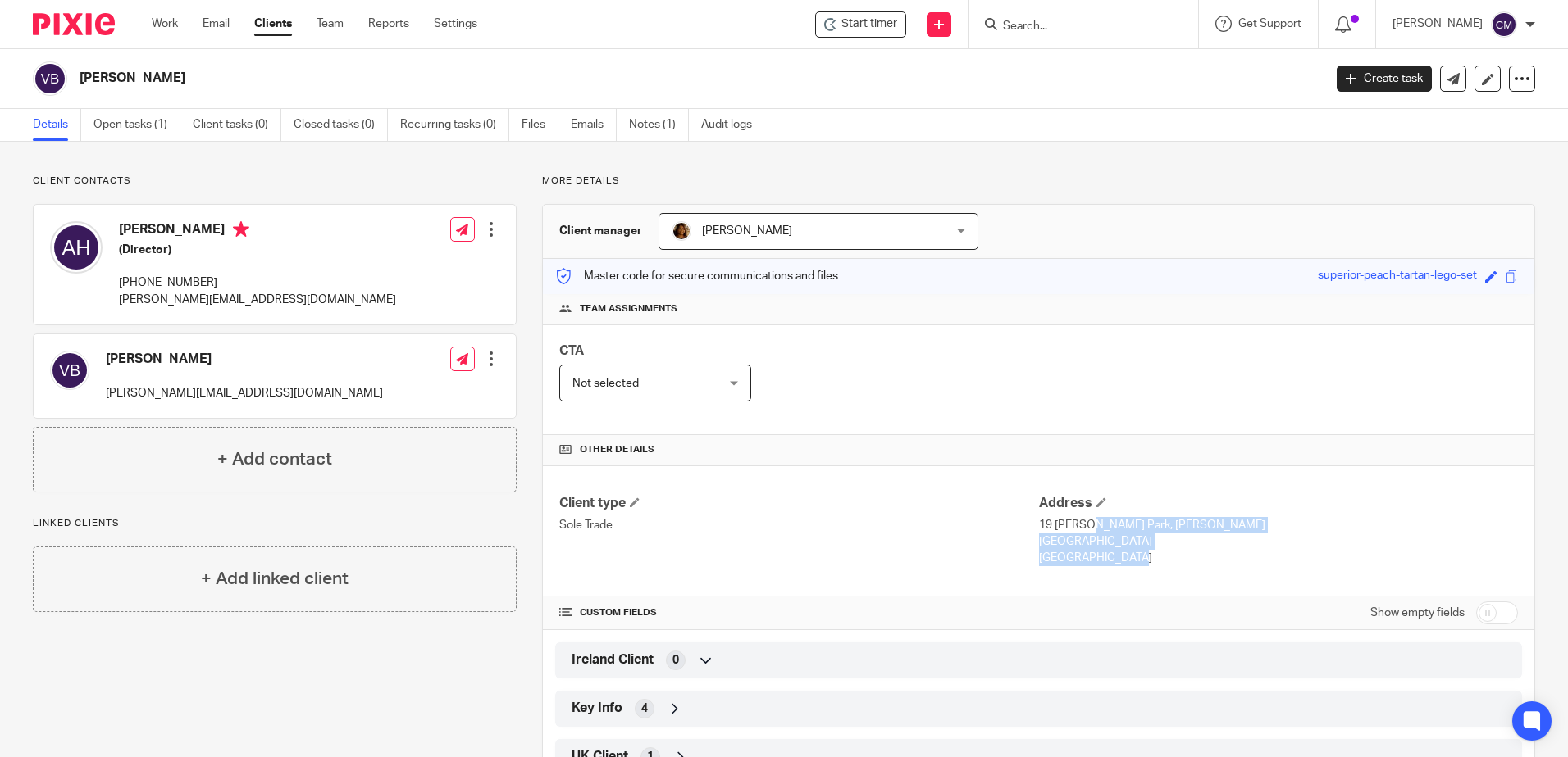
drag, startPoint x: 1074, startPoint y: 561, endPoint x: 1030, endPoint y: 521, distance: 59.5
click at [1038, 521] on div "Address 19 Liam Lynch Park, Glasheen Cork Ireland" at bounding box center [1277, 530] width 478 height 72
copy div "19 Liam Lynch Park, Glasheen Cork Ireland"
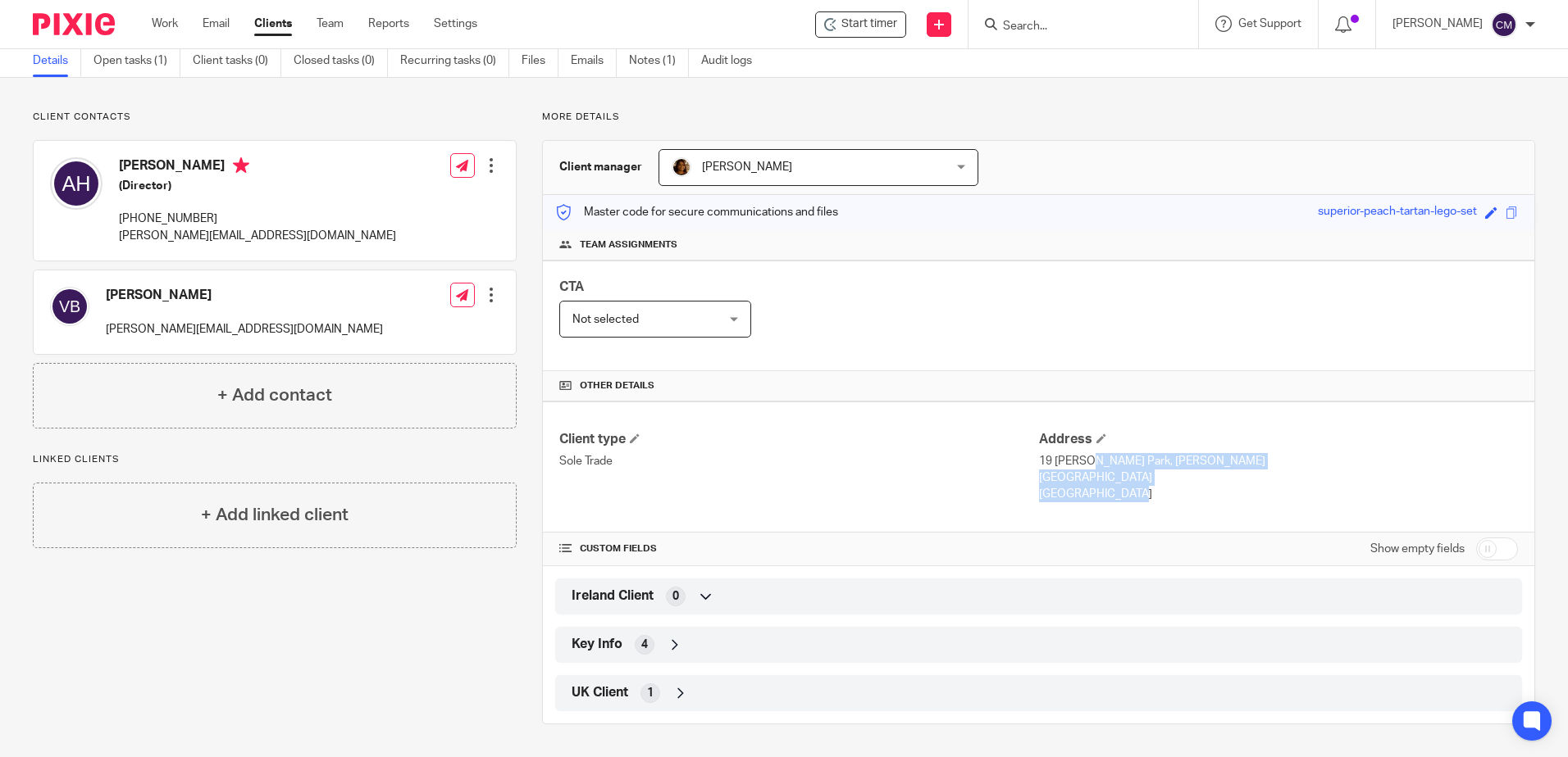
click at [1476, 543] on input "checkbox" at bounding box center [1497, 549] width 42 height 23
checkbox input "true"
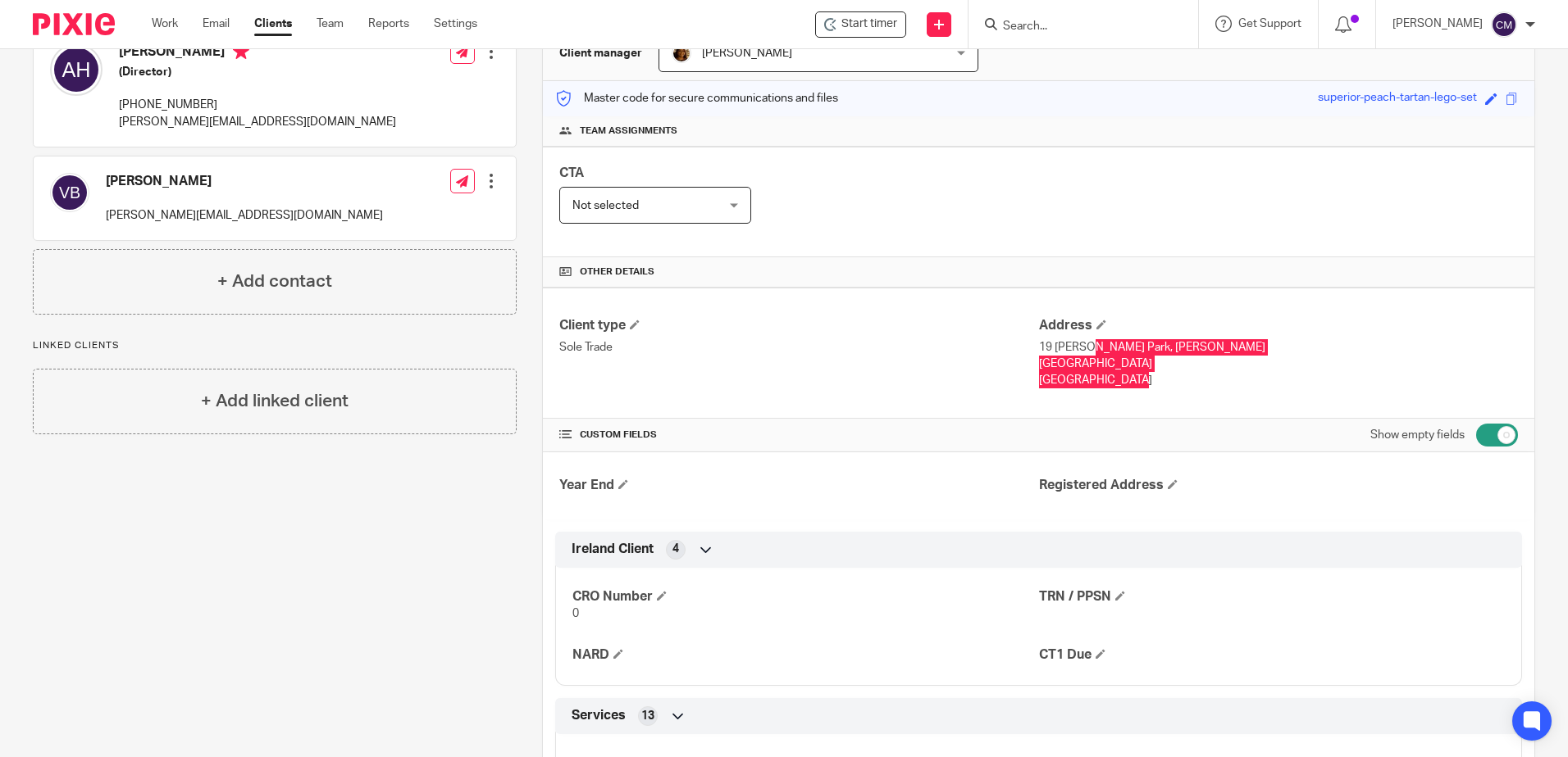
scroll to position [0, 0]
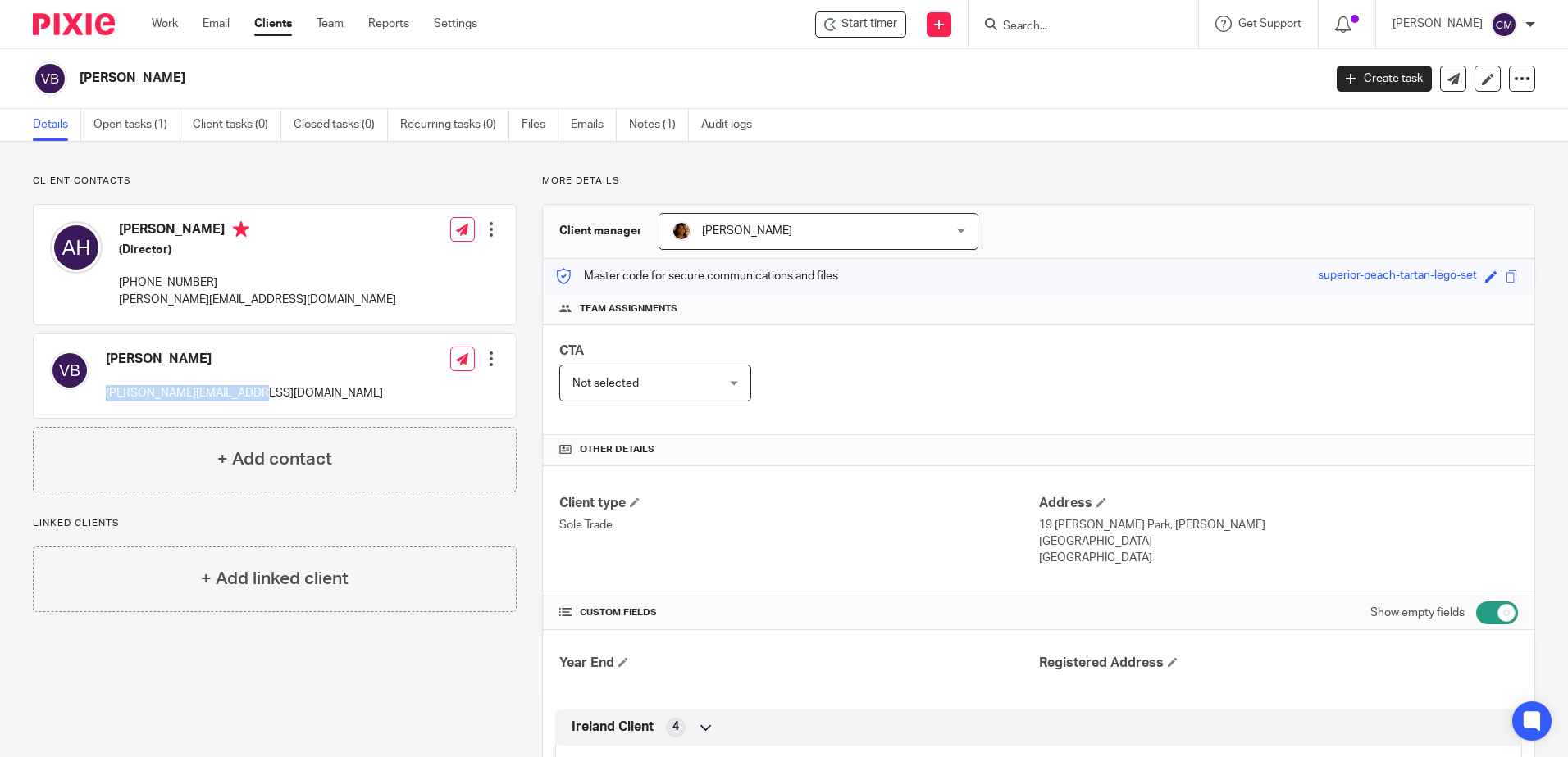
drag, startPoint x: 253, startPoint y: 394, endPoint x: 107, endPoint y: 395, distance: 146.0
click at [107, 395] on div "Valerie Bond valerie@urquharthunt.com Edit contact Create client from contact E…" at bounding box center [274, 376] width 482 height 83
copy p "valerie@urquharthunt.com"
drag, startPoint x: 273, startPoint y: 304, endPoint x: 115, endPoint y: 307, distance: 158.0
click at [115, 307] on div "Adam Hunt (Director) +44 7834 774343 adam@urquharthunt.com Edit contact Create …" at bounding box center [274, 264] width 482 height 120
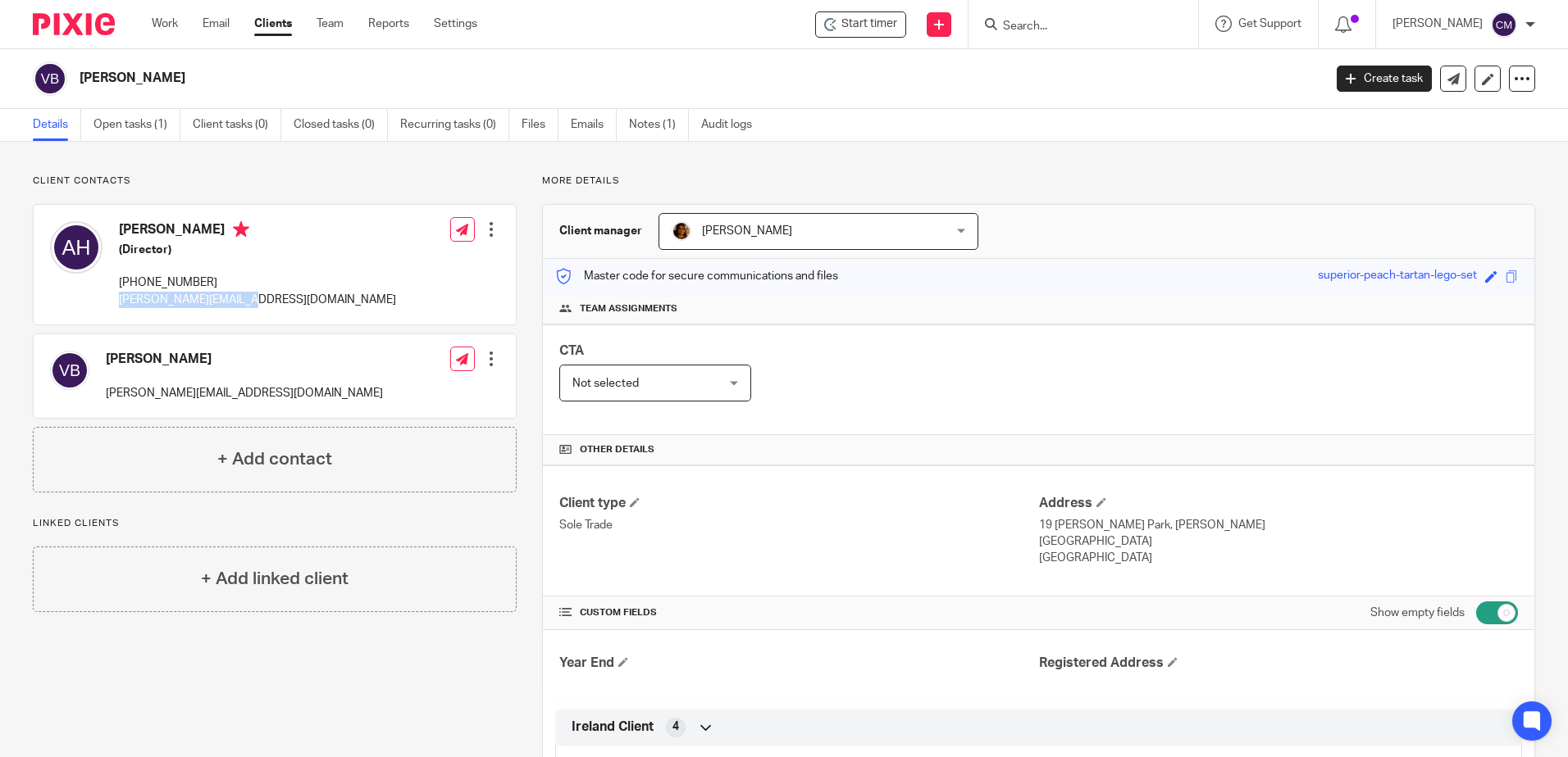
drag, startPoint x: 115, startPoint y: 307, endPoint x: 123, endPoint y: 303, distance: 8.9
copy p "adam@urquharthunt.com"
drag, startPoint x: 1068, startPoint y: 53, endPoint x: 1064, endPoint y: 45, distance: 8.9
click at [1064, 45] on body "Work Email Clients Team Reports Settings Work Email Clients Team Reports Settin…" at bounding box center [784, 378] width 1568 height 757
click at [1062, 38] on div at bounding box center [1082, 24] width 230 height 48
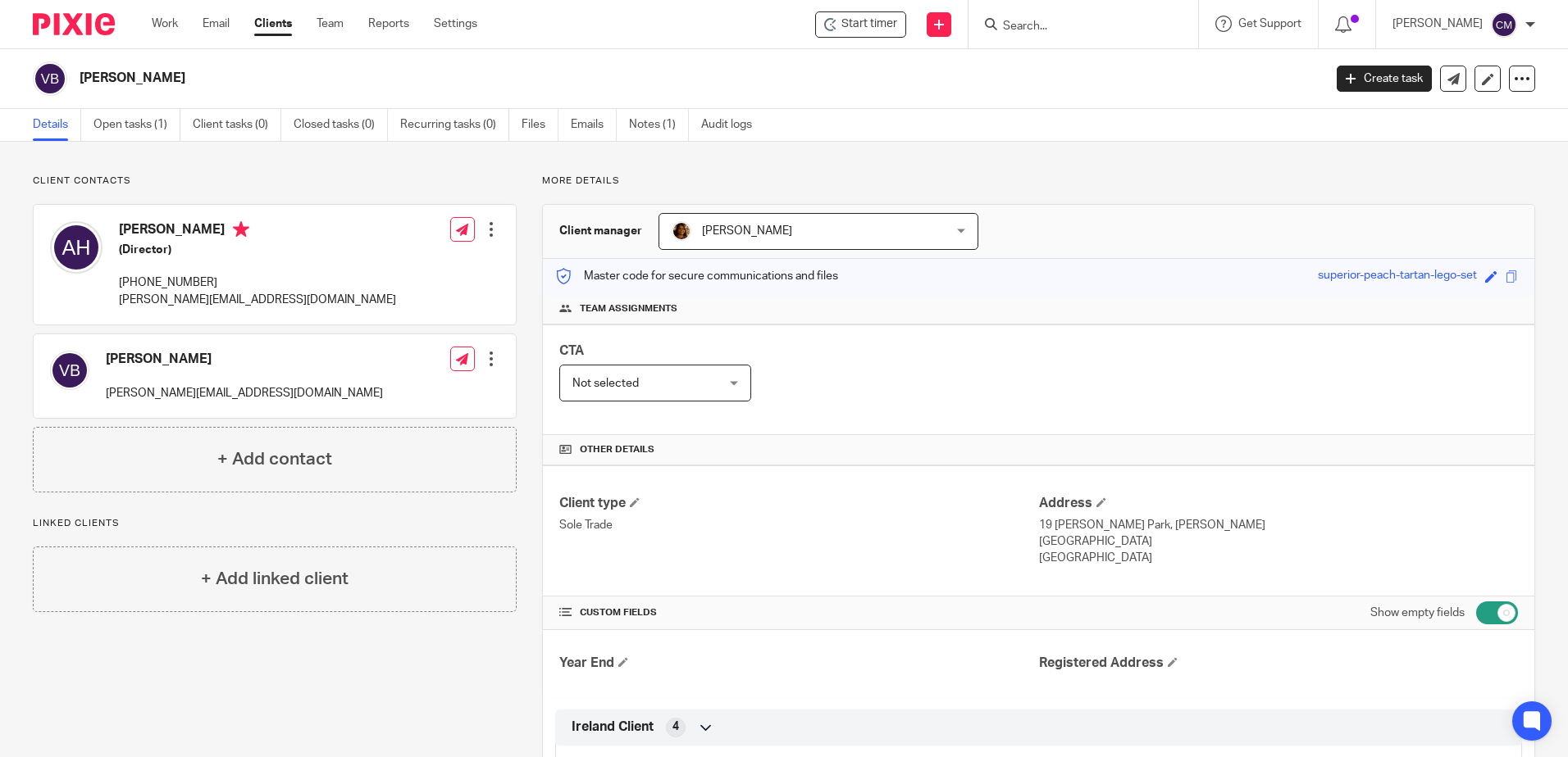
click at [1062, 30] on input "Search" at bounding box center [1074, 27] width 147 height 15
type input "w"
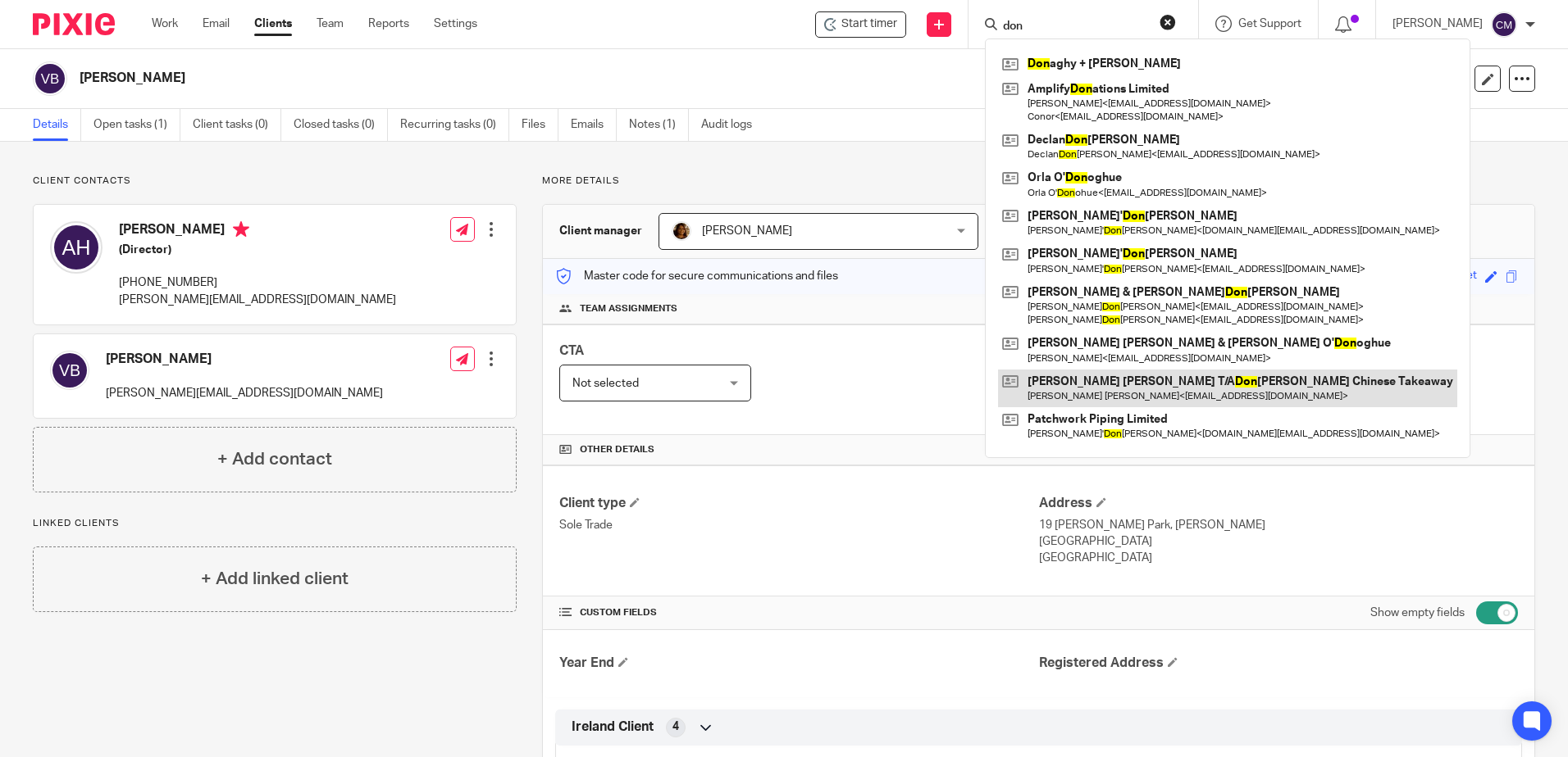
type input "don"
click at [1097, 404] on link at bounding box center [1228, 388] width 459 height 37
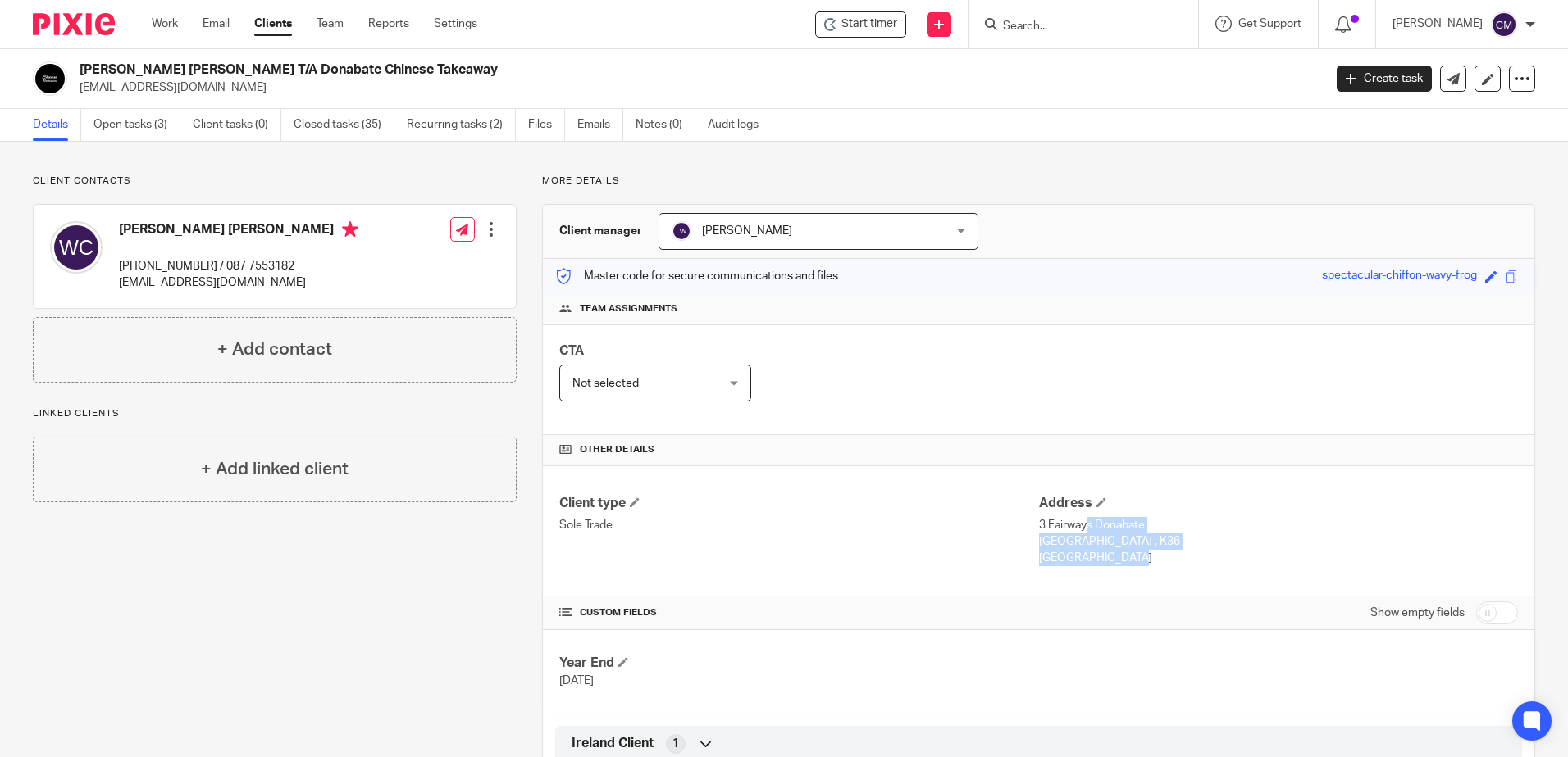
drag, startPoint x: 1100, startPoint y: 570, endPoint x: 1031, endPoint y: 529, distance: 80.3
click at [1031, 529] on div "Client type Sole Trade Address 3 Fairways Donabate [GEOGRAPHIC_DATA] , K36 [GEO…" at bounding box center [1037, 530] width 991 height 131
copy div "3 Fairways Donabate [GEOGRAPHIC_DATA] , K36 [GEOGRAPHIC_DATA]"
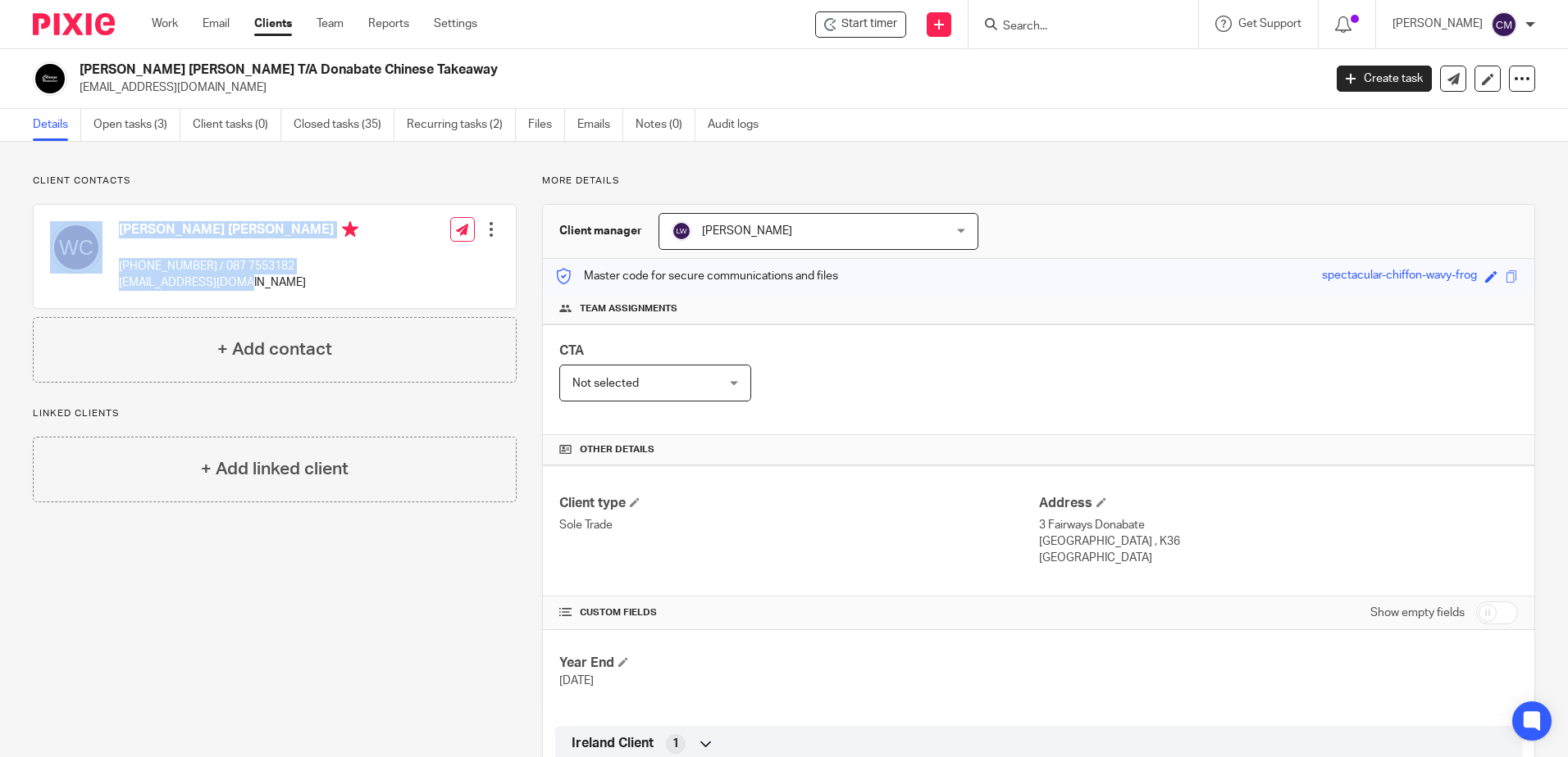
drag, startPoint x: 252, startPoint y: 288, endPoint x: 109, endPoint y: 295, distance: 143.2
click at [109, 295] on div "[PERSON_NAME] [PERSON_NAME] [PHONE_NUMBER] / 087 7553182 [EMAIL_ADDRESS][DOMAIN…" at bounding box center [204, 256] width 308 height 87
drag, startPoint x: 109, startPoint y: 295, endPoint x: 126, endPoint y: 296, distance: 17.0
click at [126, 296] on div "Wai Ming Chung (01) 843 6873 / 087 7553182 swai9728@hotmail.com" at bounding box center [204, 256] width 308 height 87
drag, startPoint x: 118, startPoint y: 285, endPoint x: 242, endPoint y: 289, distance: 124.1
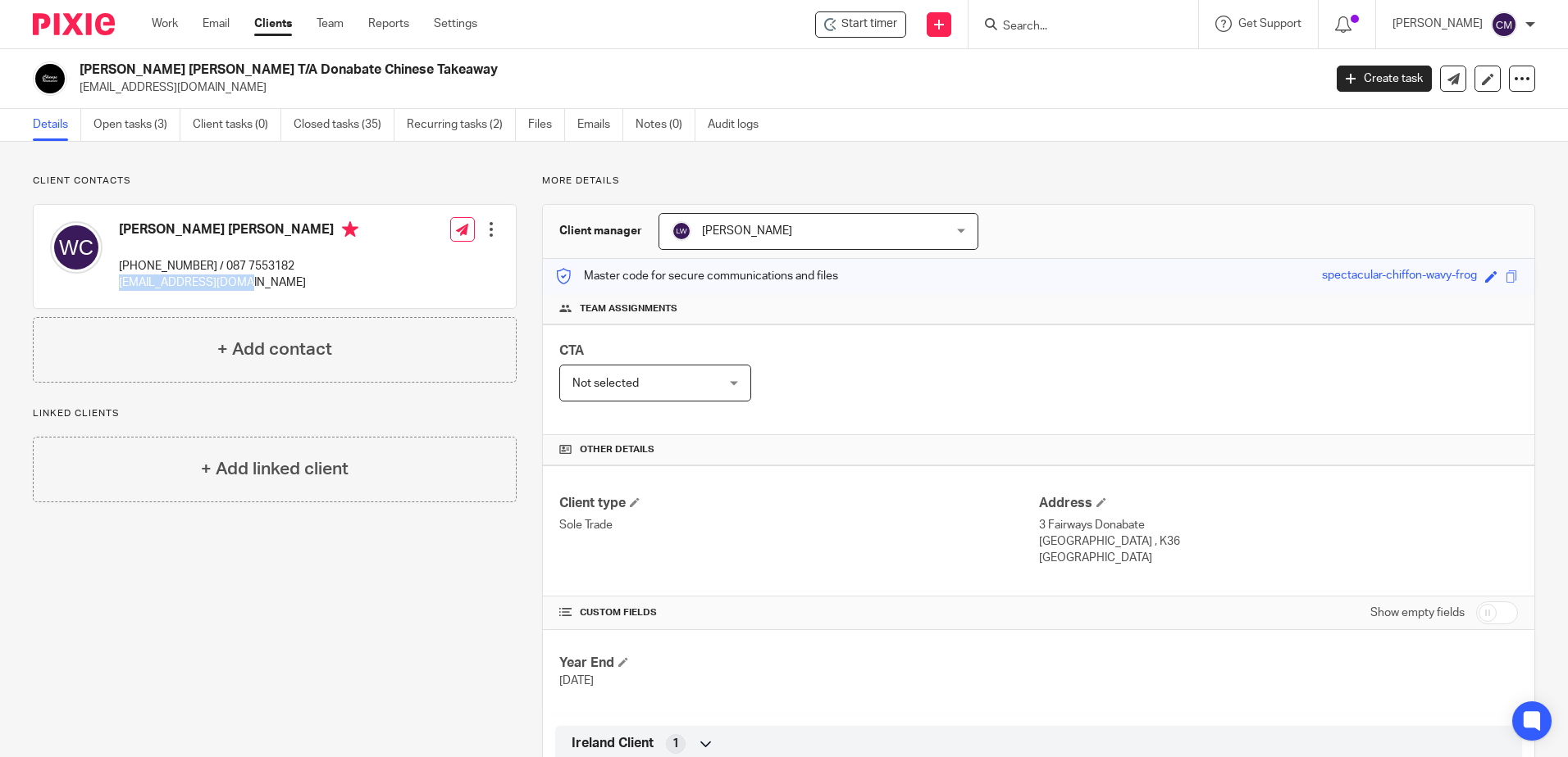
click at [242, 289] on div "Wai Ming Chung (01) 843 6873 / 087 7553182 swai9728@hotmail.com" at bounding box center [204, 256] width 308 height 87
copy p "swai9728@hotmail.com"
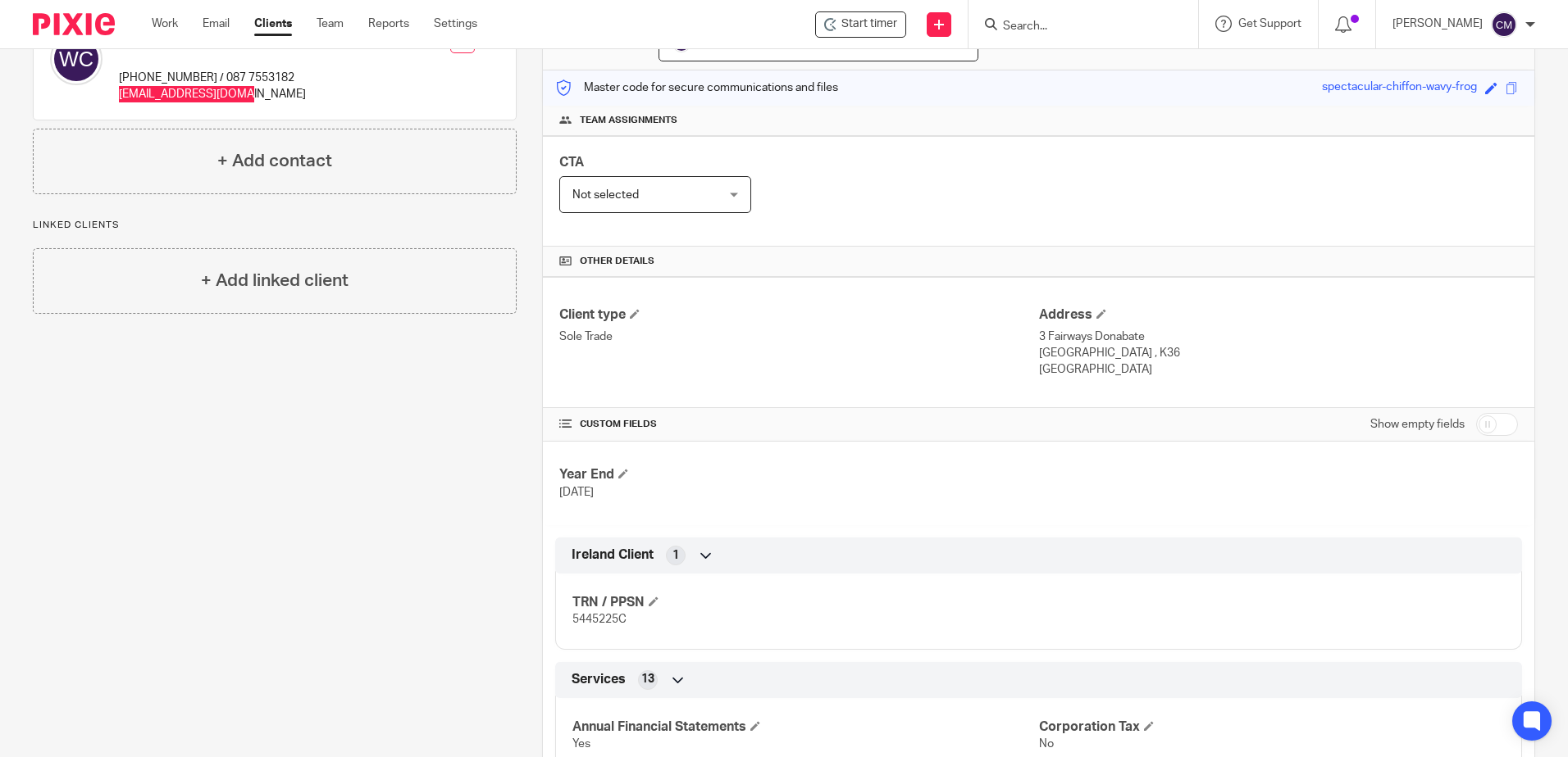
scroll to position [410, 0]
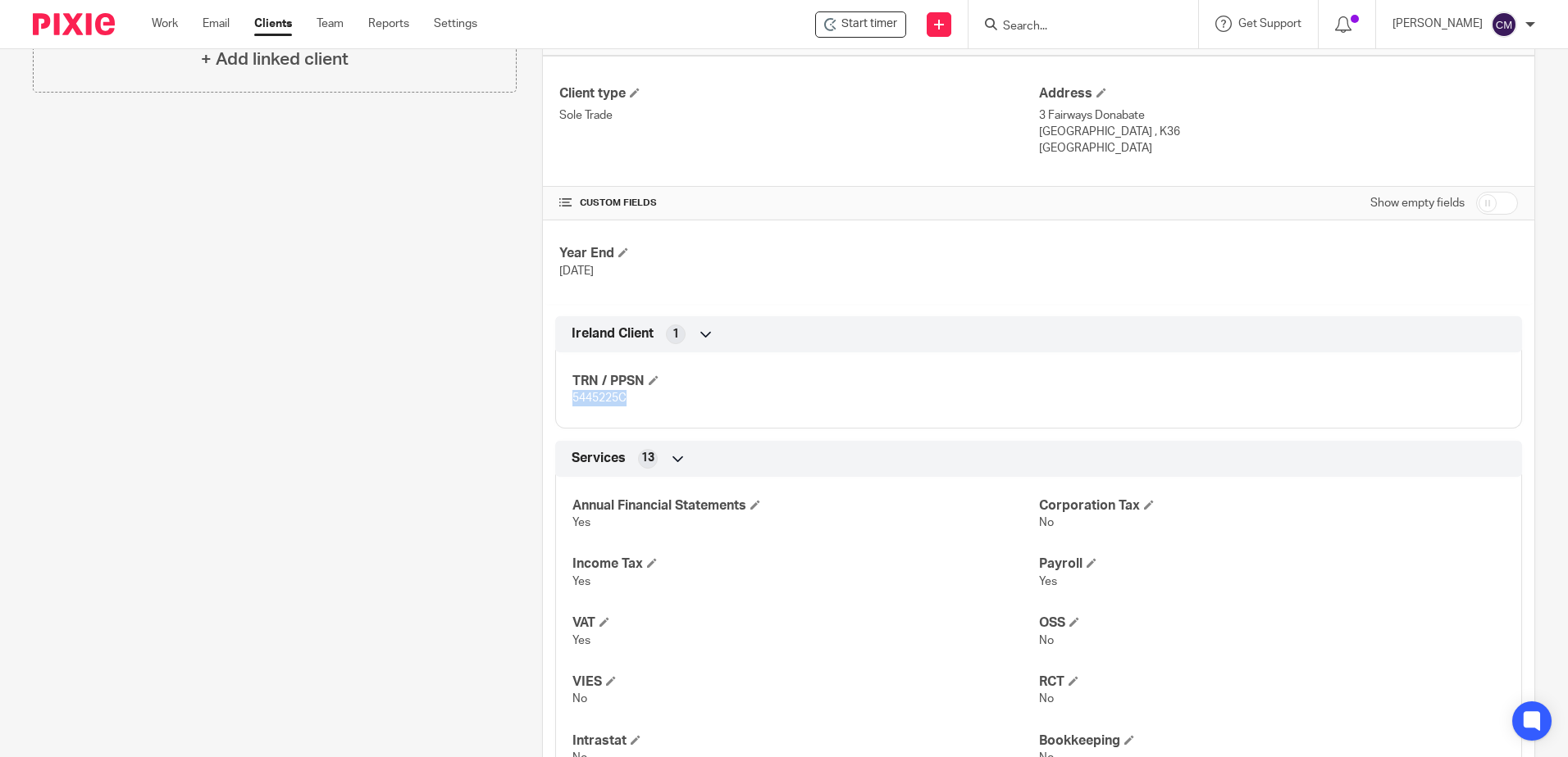
drag, startPoint x: 635, startPoint y: 404, endPoint x: 570, endPoint y: 410, distance: 65.3
click at [570, 410] on div "TRN / PPSN 5445225C" at bounding box center [1038, 384] width 967 height 89
drag, startPoint x: 570, startPoint y: 410, endPoint x: 572, endPoint y: 402, distance: 8.2
copy span "5445225C"
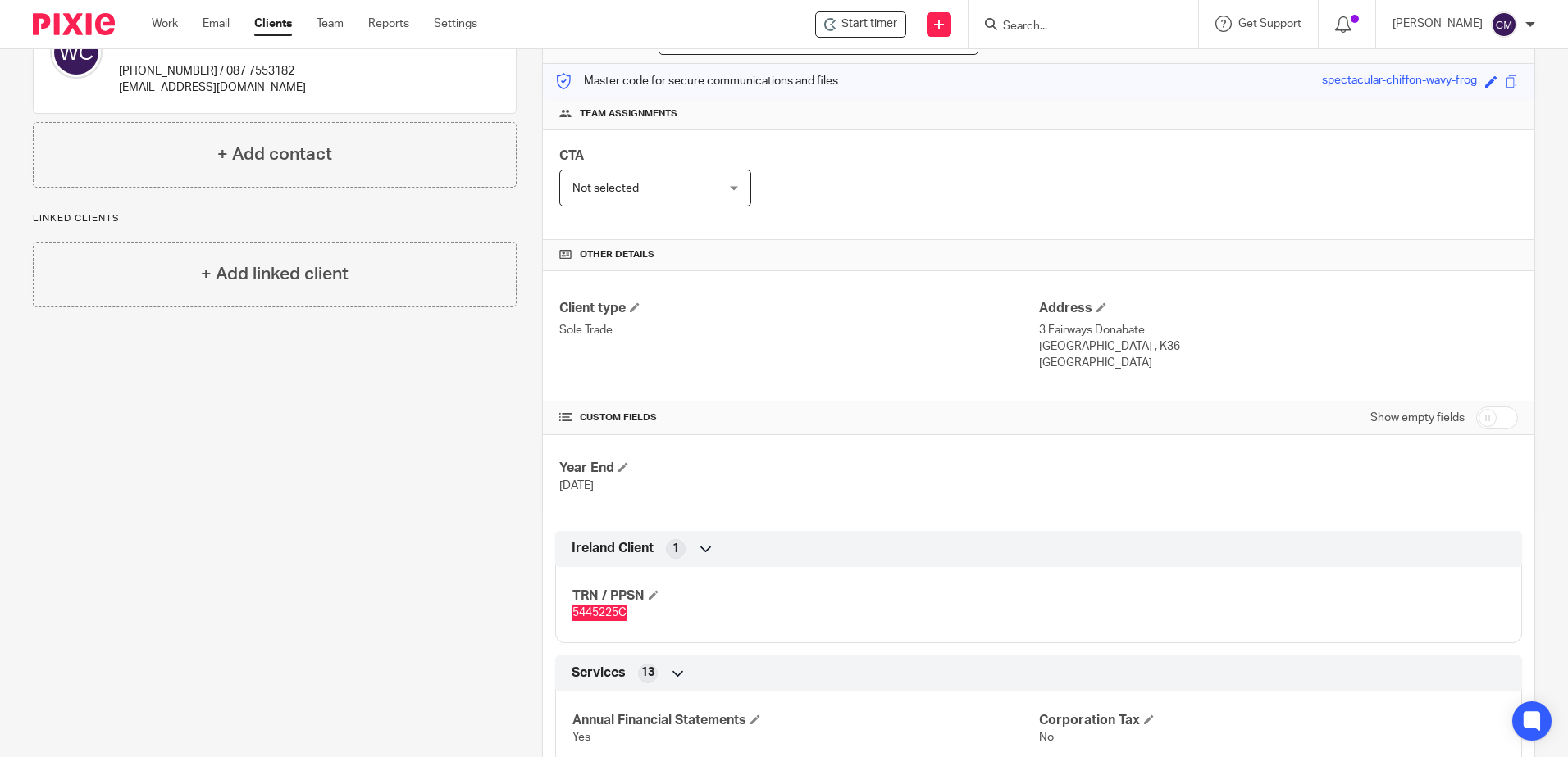
scroll to position [0, 0]
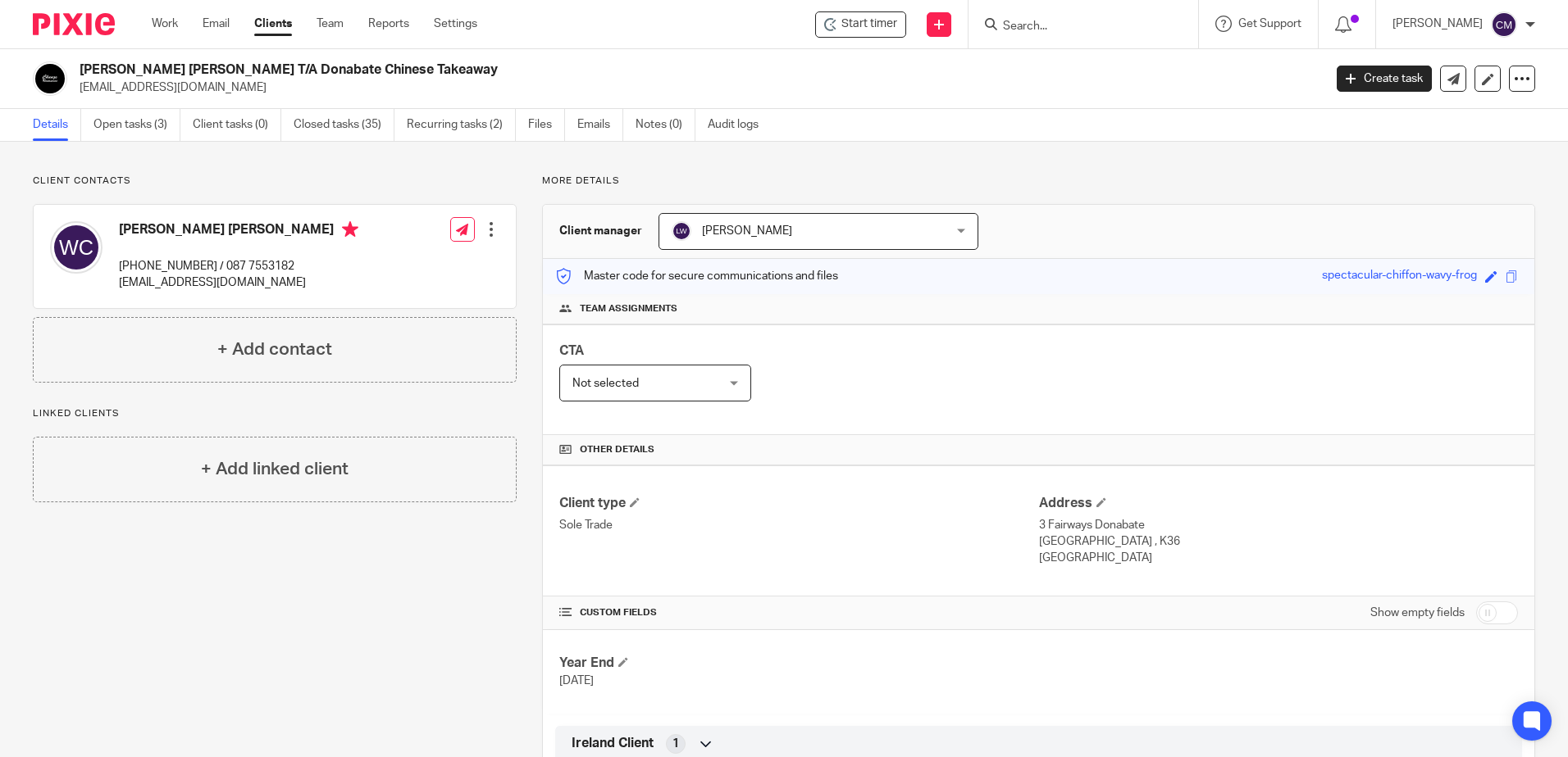
click at [1031, 20] on input "Search" at bounding box center [1074, 27] width 147 height 15
click at [1036, 30] on input "Search" at bounding box center [1074, 27] width 147 height 15
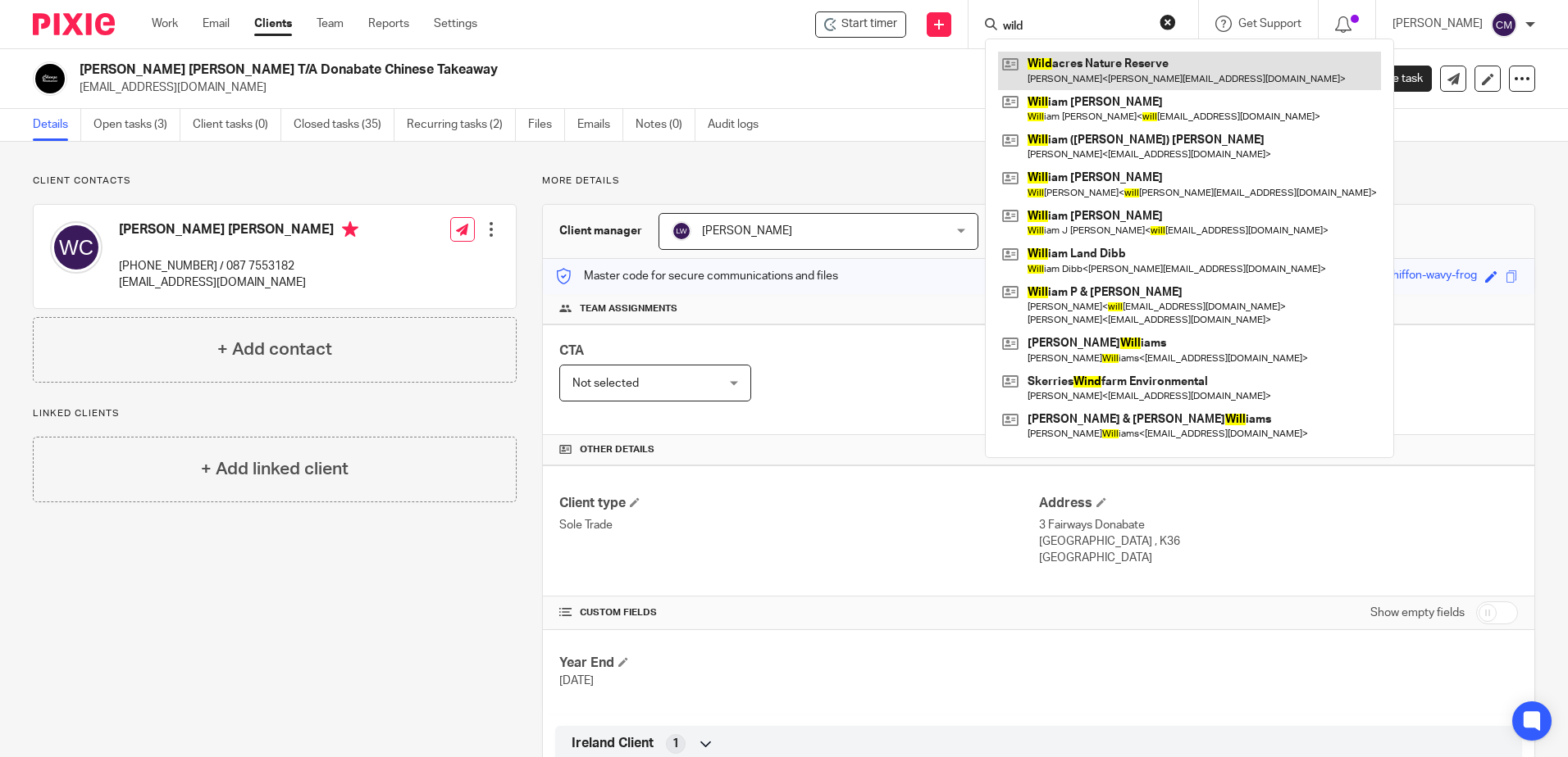
type input "wild"
click at [1064, 82] on link at bounding box center [1189, 69] width 383 height 37
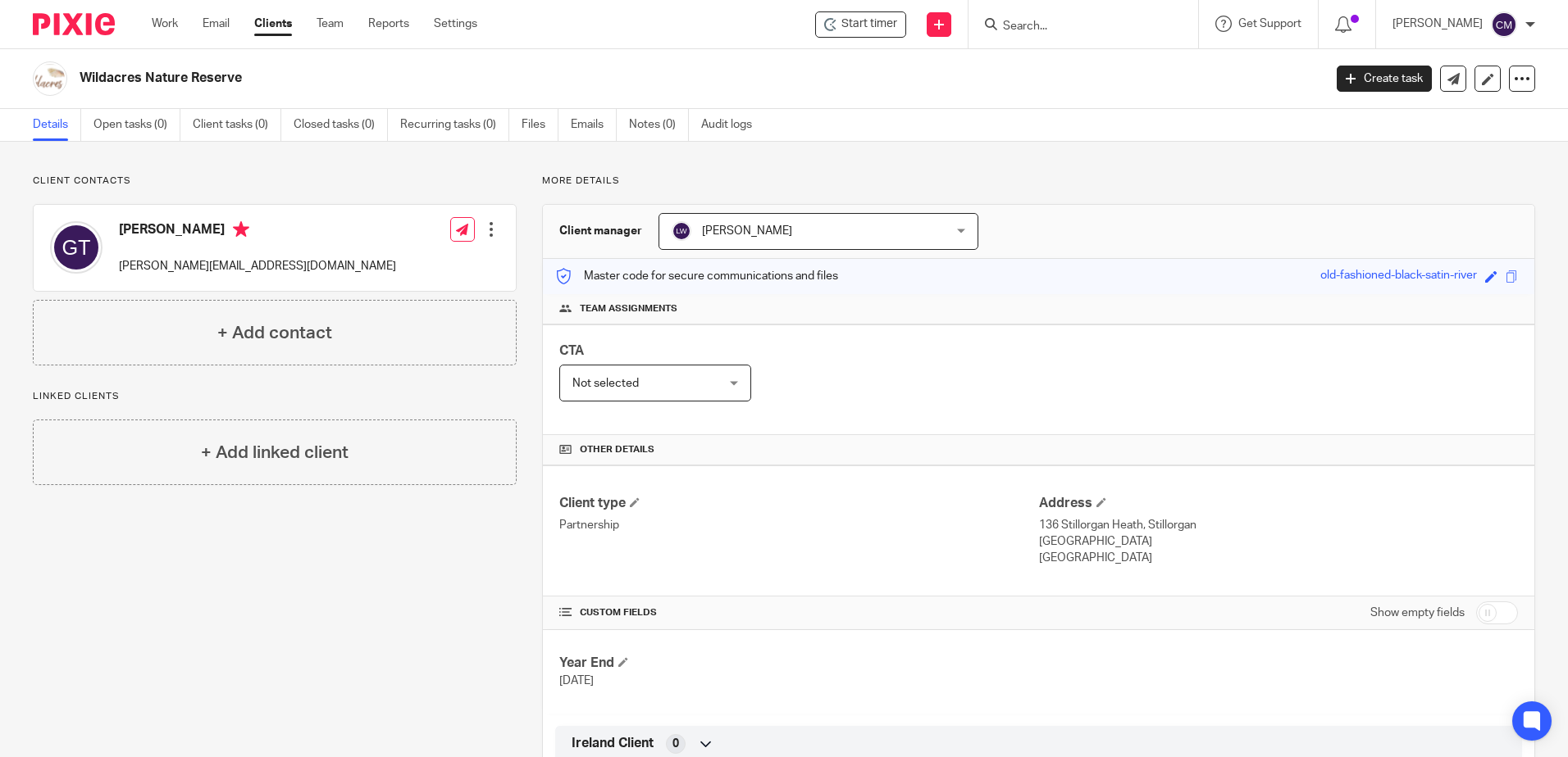
drag, startPoint x: 1075, startPoint y: 549, endPoint x: 1067, endPoint y: 557, distance: 11.3
click at [1067, 557] on p "[GEOGRAPHIC_DATA]" at bounding box center [1277, 558] width 478 height 16
drag, startPoint x: 1071, startPoint y: 562, endPoint x: 1031, endPoint y: 525, distance: 54.5
click at [1038, 525] on div "Address [STREET_ADDRESS] [GEOGRAPHIC_DATA] [GEOGRAPHIC_DATA]" at bounding box center [1277, 530] width 478 height 72
drag, startPoint x: 1031, startPoint y: 525, endPoint x: 1039, endPoint y: 533, distance: 11.3
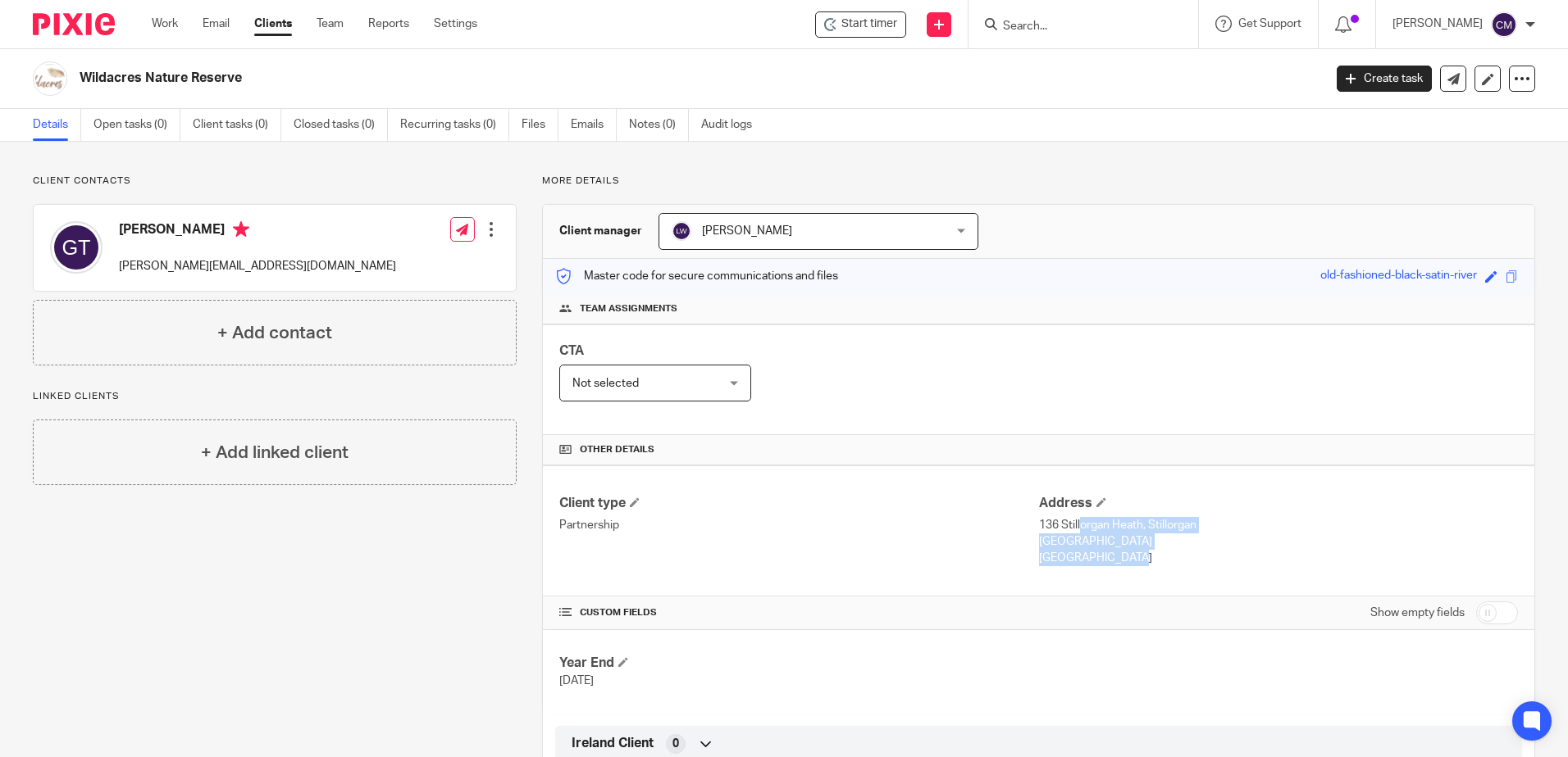
copy div "[STREET_ADDRESS]"
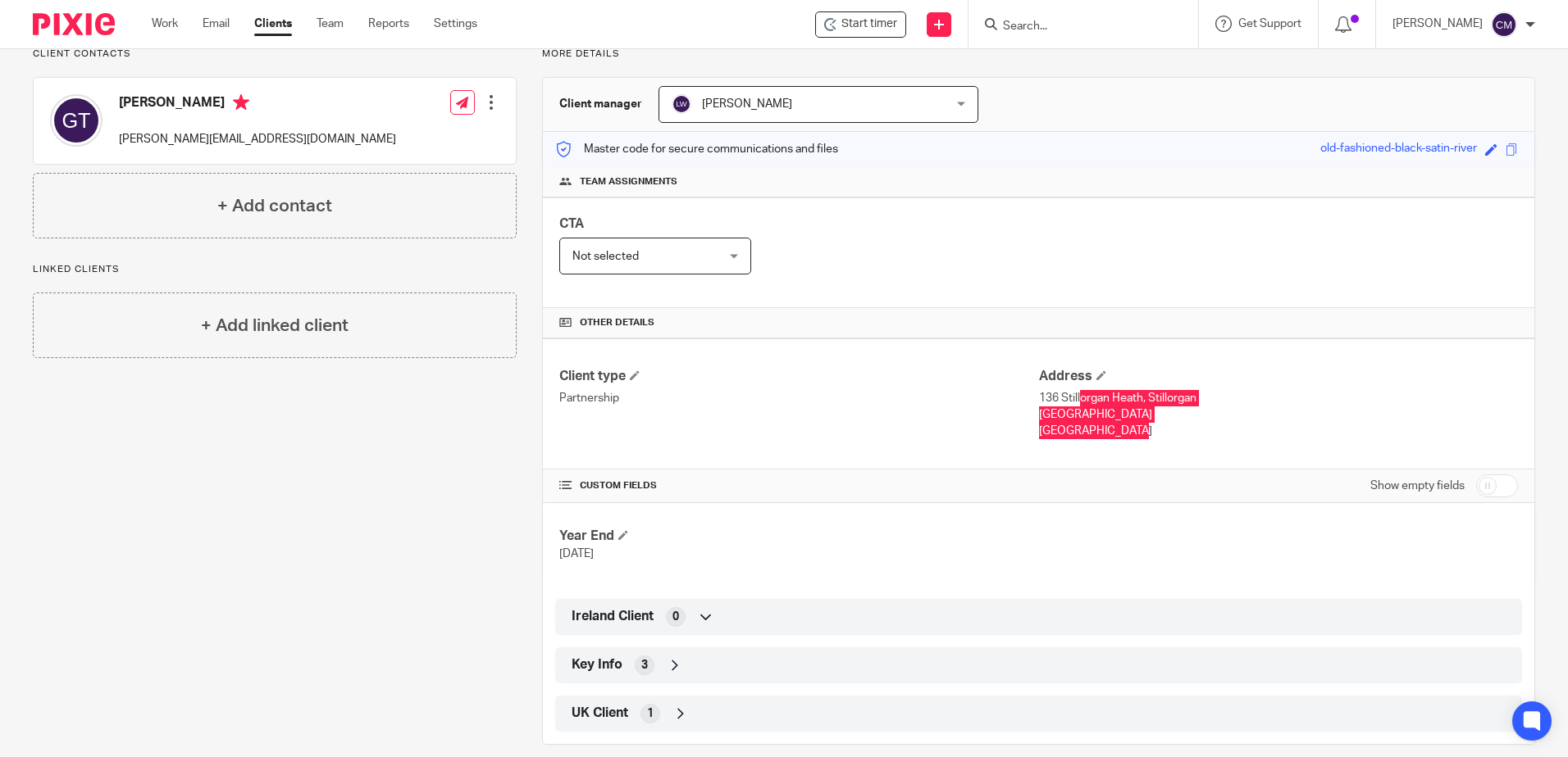
scroll to position [147, 0]
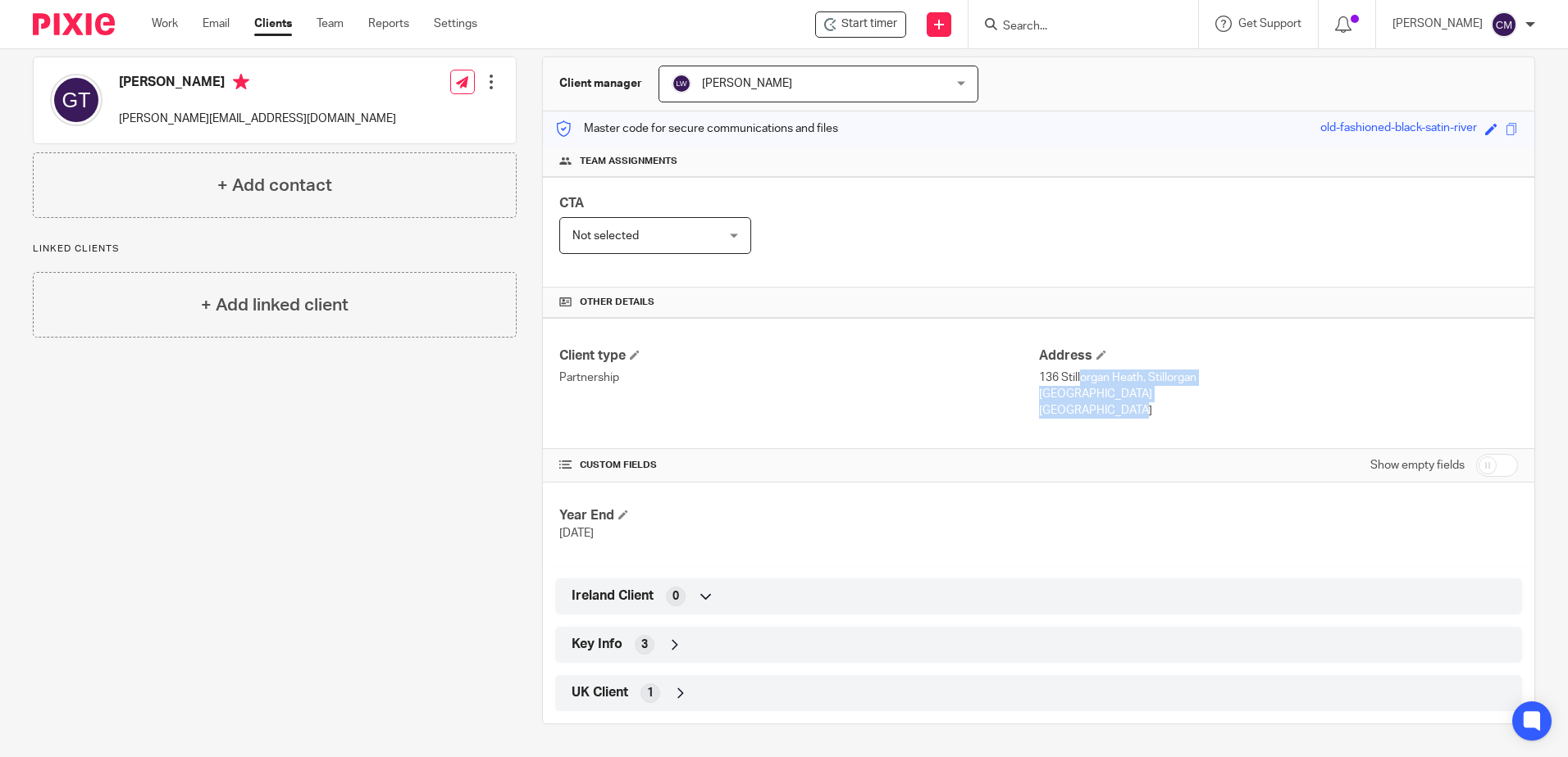
click at [1491, 461] on input "checkbox" at bounding box center [1497, 464] width 42 height 23
checkbox input "true"
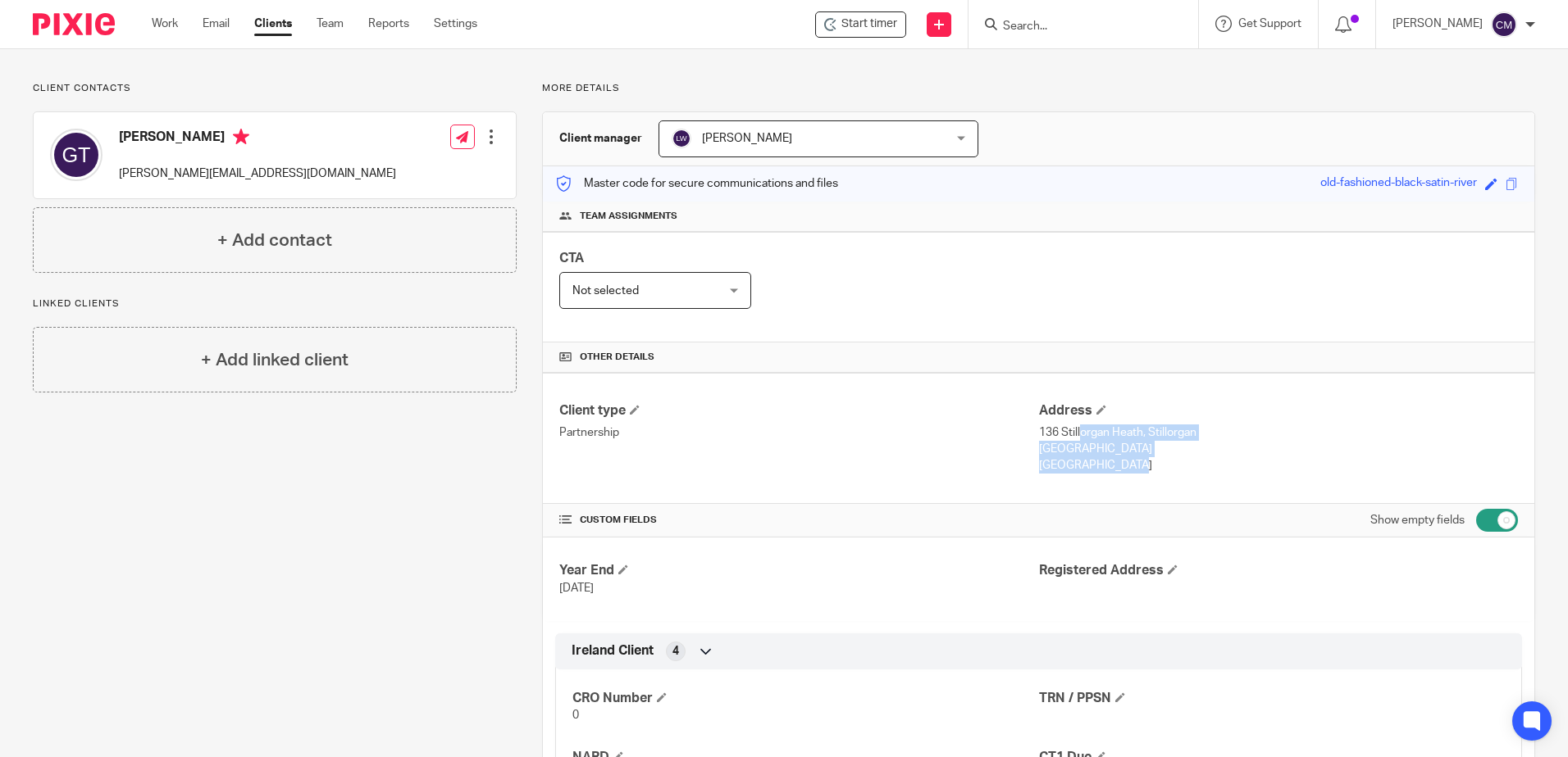
scroll to position [0, 0]
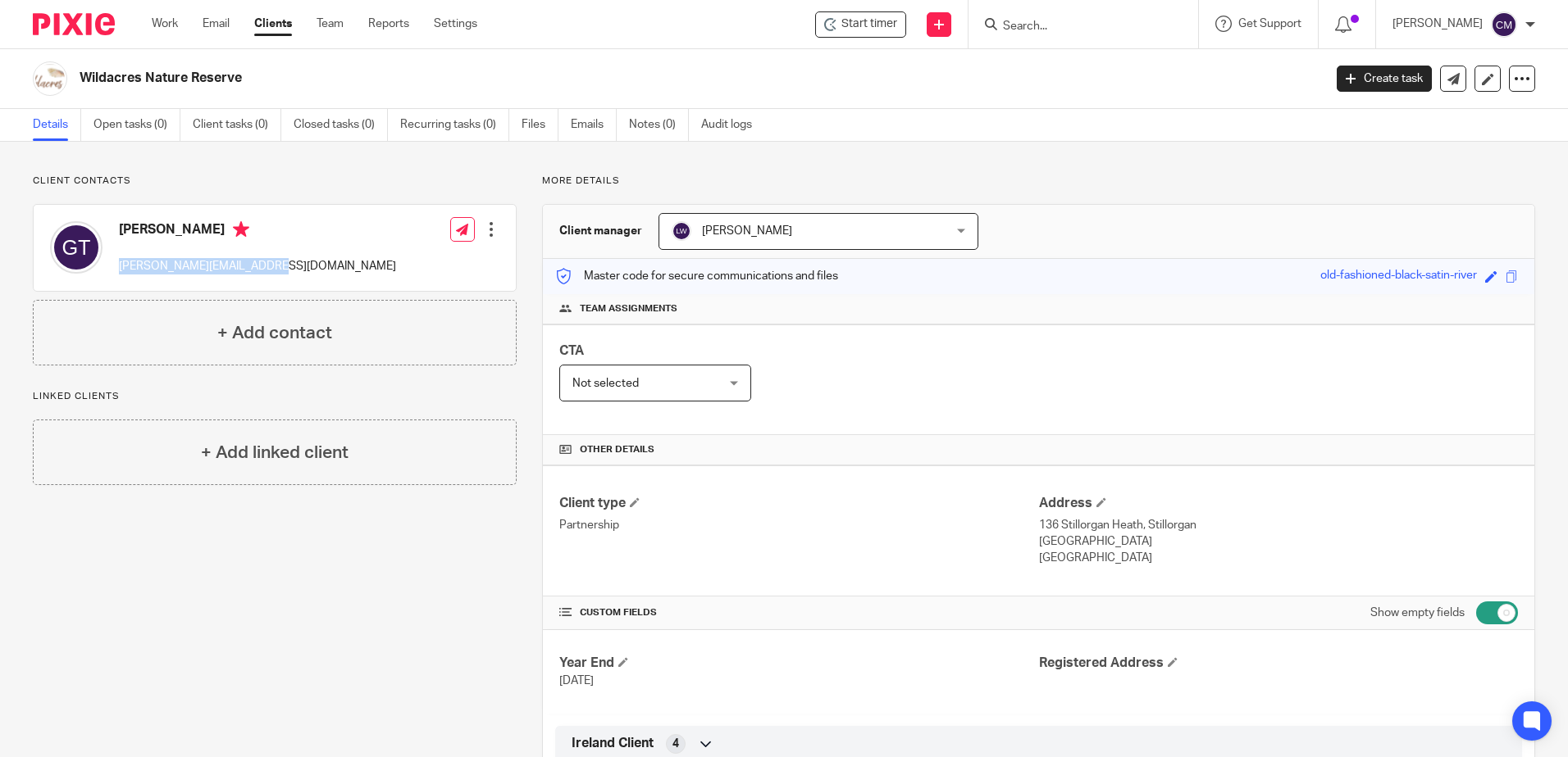
drag, startPoint x: 266, startPoint y: 272, endPoint x: 113, endPoint y: 275, distance: 153.0
click at [113, 275] on div "Gillian Taylor [EMAIL_ADDRESS][DOMAIN_NAME] Edit contact Create client from con…" at bounding box center [274, 248] width 482 height 86
drag, startPoint x: 113, startPoint y: 275, endPoint x: 138, endPoint y: 265, distance: 26.9
copy p "[PERSON_NAME][EMAIL_ADDRESS][DOMAIN_NAME]"
